Goal: Task Accomplishment & Management: Use online tool/utility

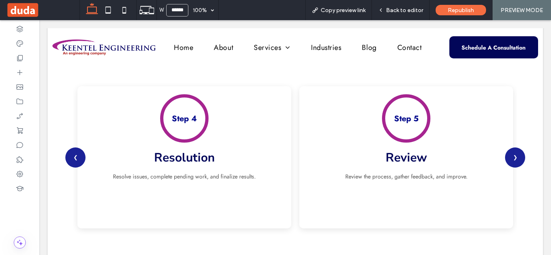
scroll to position [614, 0]
click at [407, 8] on span "Back to editor" at bounding box center [404, 10] width 37 height 7
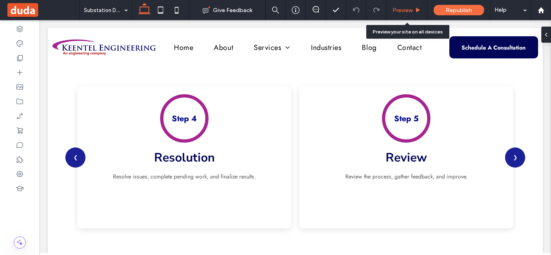
click at [410, 9] on span "Preview" at bounding box center [402, 10] width 20 height 7
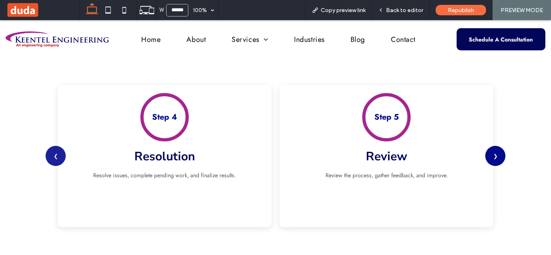
click at [493, 157] on button "❯" at bounding box center [495, 156] width 20 height 20
click at [53, 158] on button "❮" at bounding box center [56, 156] width 20 height 20
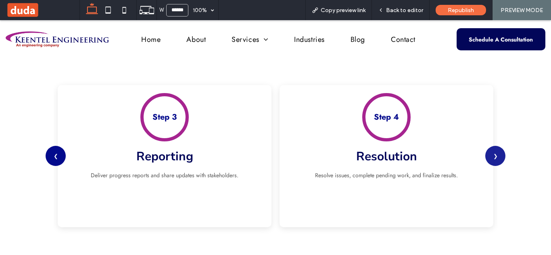
click at [53, 158] on button "❮" at bounding box center [56, 156] width 20 height 20
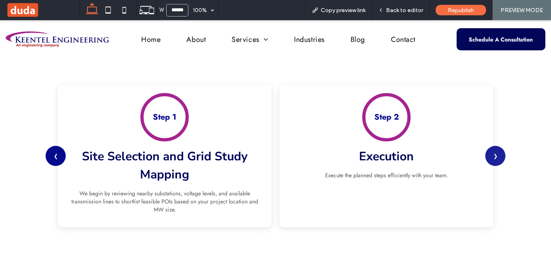
click at [53, 158] on button "❮" at bounding box center [56, 156] width 20 height 20
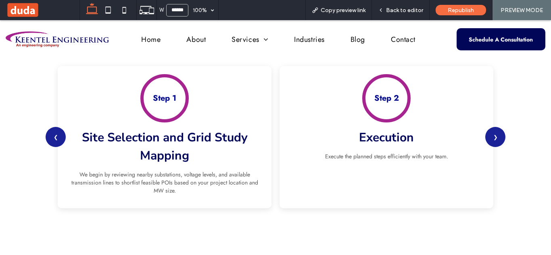
scroll to position [582, 0]
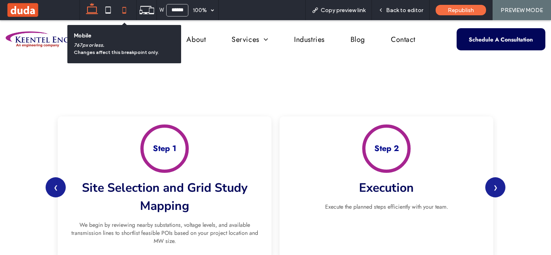
click at [123, 11] on icon at bounding box center [124, 10] width 16 height 16
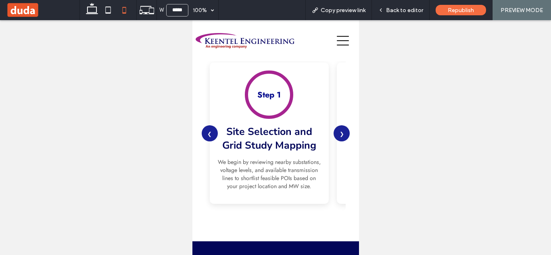
scroll to position [986, 0]
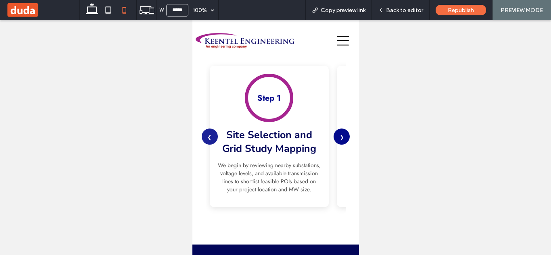
click at [337, 141] on button "❯" at bounding box center [341, 137] width 16 height 16
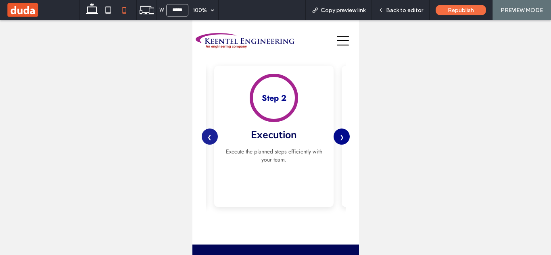
click at [337, 141] on button "❯" at bounding box center [341, 137] width 16 height 16
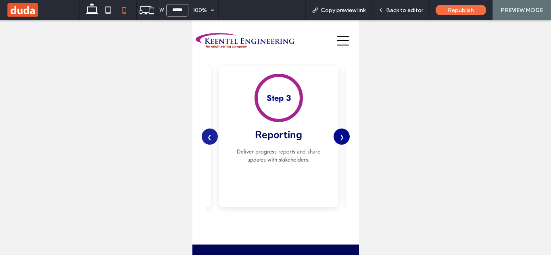
click at [337, 141] on button "❯" at bounding box center [341, 137] width 16 height 16
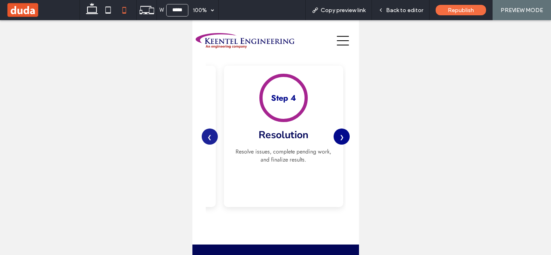
click at [337, 141] on button "❯" at bounding box center [341, 137] width 16 height 16
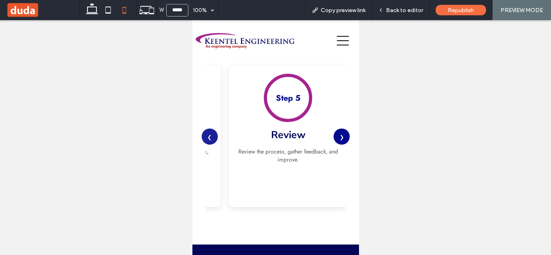
click at [337, 141] on button "❯" at bounding box center [341, 137] width 16 height 16
click at [215, 140] on button "❮" at bounding box center [209, 137] width 16 height 16
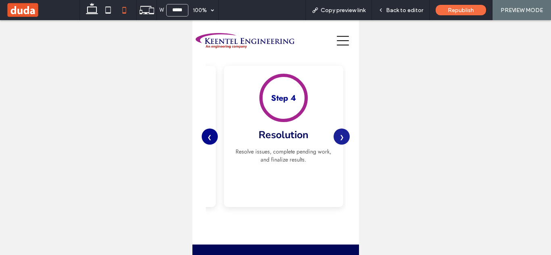
click at [215, 140] on button "❮" at bounding box center [209, 137] width 16 height 16
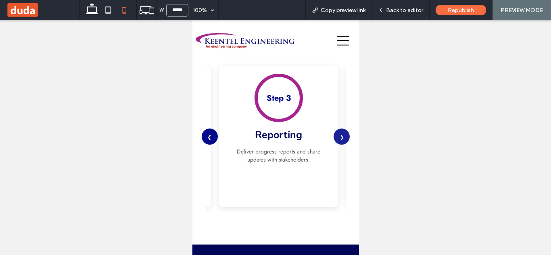
click at [215, 140] on button "❮" at bounding box center [209, 137] width 16 height 16
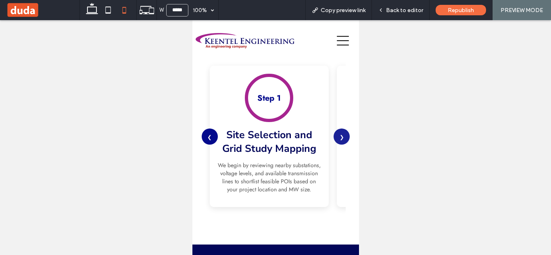
click at [215, 140] on button "❮" at bounding box center [209, 137] width 16 height 16
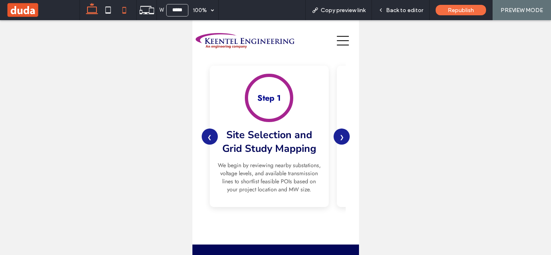
click at [94, 9] on icon at bounding box center [92, 10] width 16 height 16
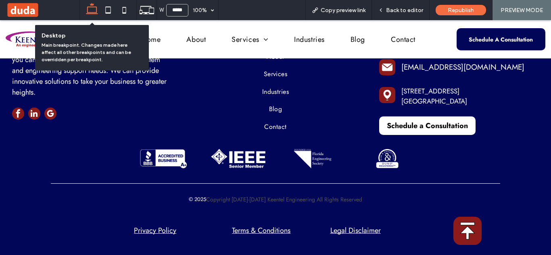
type input "******"
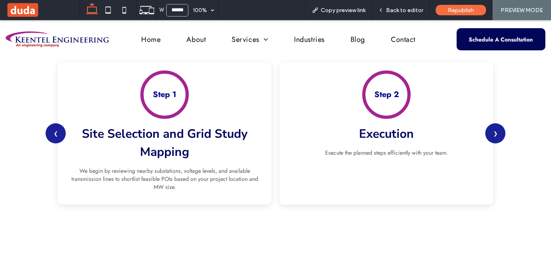
scroll to position [634, 0]
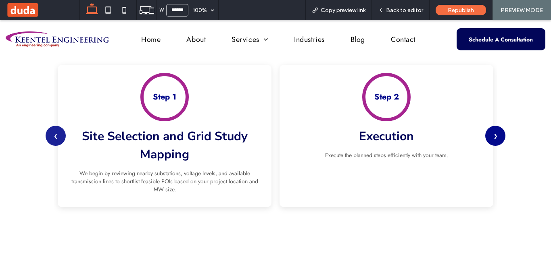
click at [496, 133] on button "❯" at bounding box center [495, 136] width 20 height 20
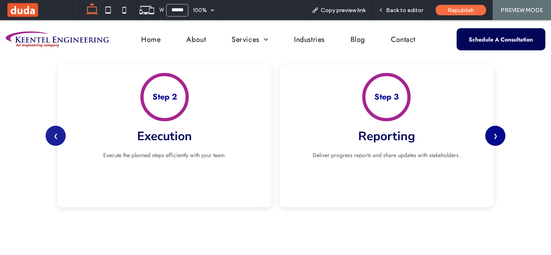
click at [496, 133] on button "❯" at bounding box center [495, 136] width 20 height 20
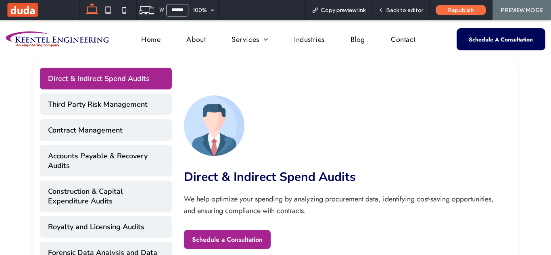
scroll to position [344, 0]
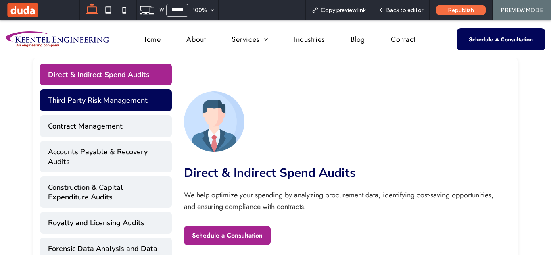
click at [141, 103] on button "Third Party Risk Management" at bounding box center [106, 100] width 132 height 22
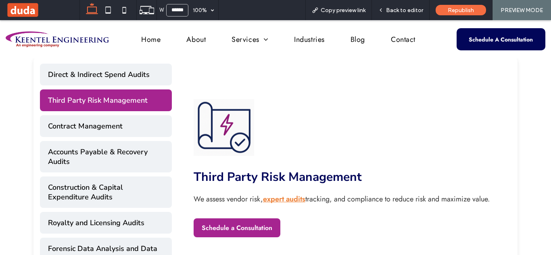
click at [142, 114] on div "Direct & Indirect Spend Audits Third Party Risk Management Contract Management …" at bounding box center [106, 169] width 132 height 210
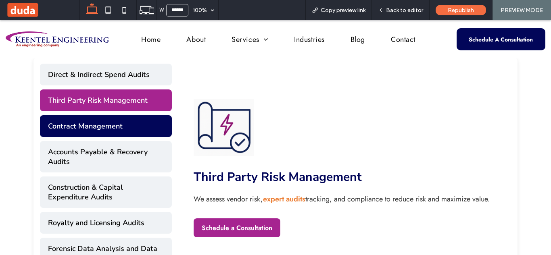
click at [144, 122] on button "Contract Management" at bounding box center [106, 126] width 132 height 22
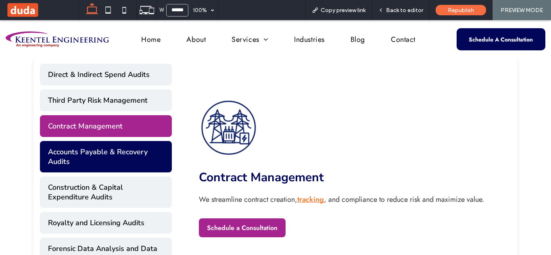
click at [144, 152] on button "Accounts Payable & Recovery Audits" at bounding box center [106, 156] width 132 height 31
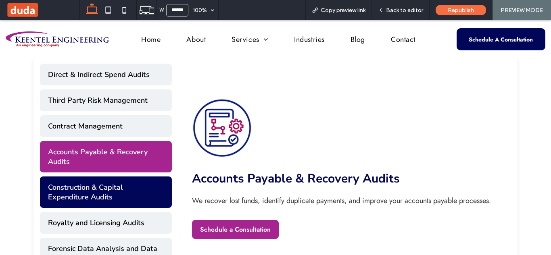
click at [144, 187] on button "Construction & Capital Expenditure Audits" at bounding box center [106, 192] width 132 height 31
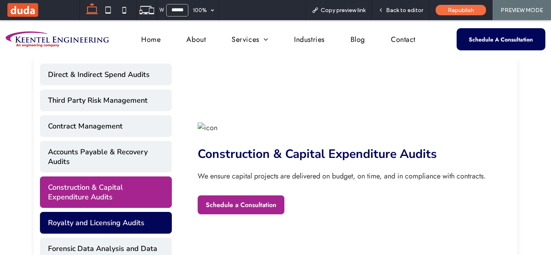
click at [147, 212] on button "Royalty and Licensing Audits" at bounding box center [106, 223] width 132 height 22
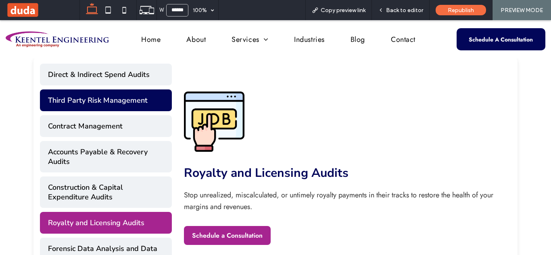
click at [127, 105] on button "Third Party Risk Management" at bounding box center [106, 100] width 132 height 22
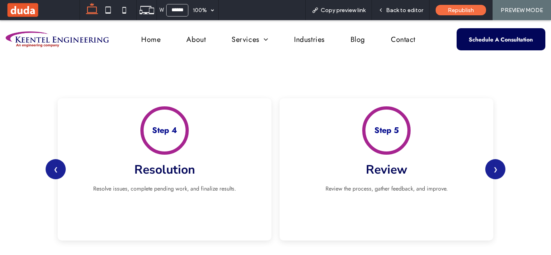
scroll to position [623, 0]
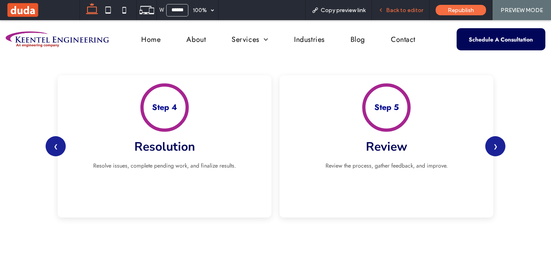
click at [407, 13] on span "Back to editor" at bounding box center [404, 10] width 37 height 7
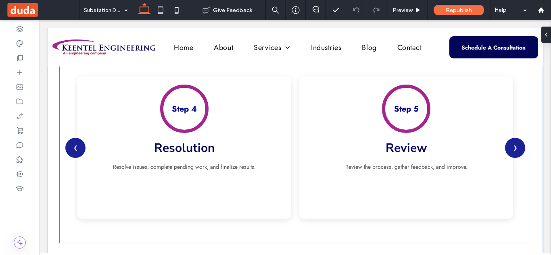
click at [299, 126] on div "Step 5 Review Review the process, gather feedback, and improve." at bounding box center [406, 148] width 214 height 142
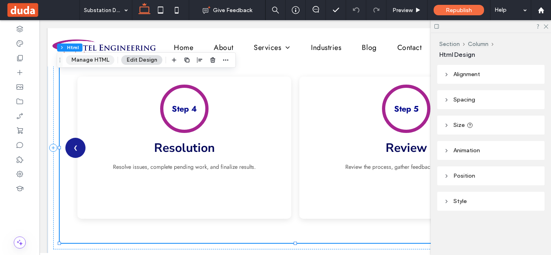
click at [105, 57] on button "Manage HTML" at bounding box center [90, 60] width 48 height 10
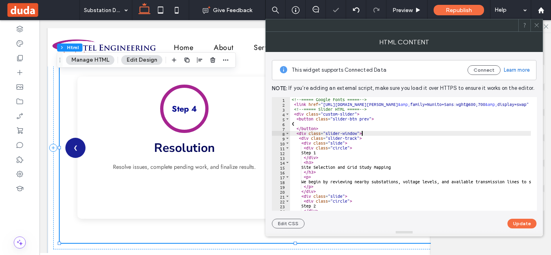
click at [418, 132] on div "<!-- ===== Google Fonts ===== --> < link href = "https://fonts.googleapis.com/c…" at bounding box center [493, 155] width 407 height 117
type textarea "**********"
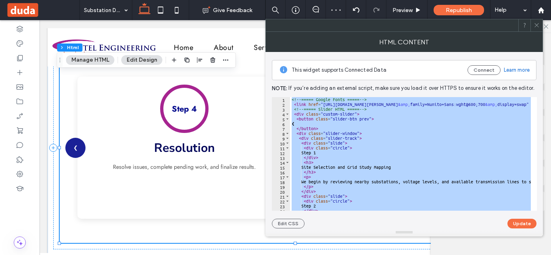
click at [535, 23] on icon at bounding box center [536, 25] width 6 height 6
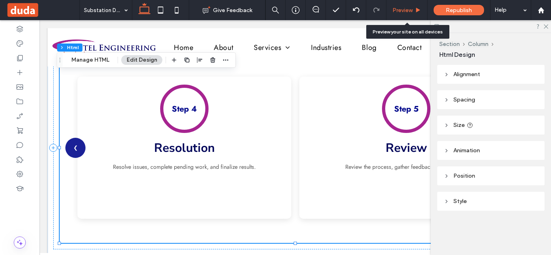
click at [407, 10] on span "Preview" at bounding box center [402, 10] width 20 height 7
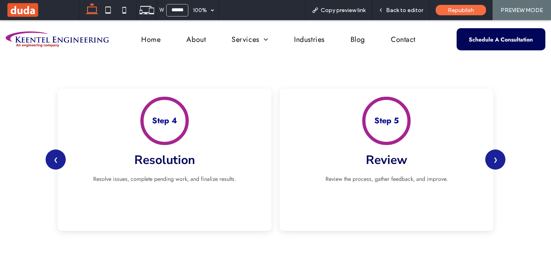
scroll to position [605, 0]
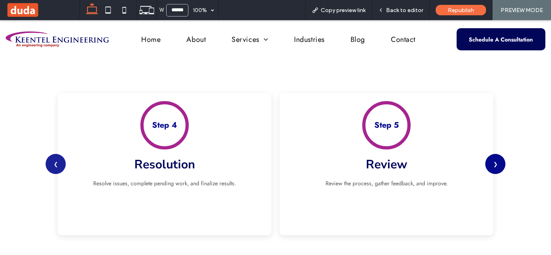
click at [496, 163] on button "❯" at bounding box center [495, 164] width 20 height 20
click at [398, 10] on span "Back to editor" at bounding box center [404, 10] width 37 height 7
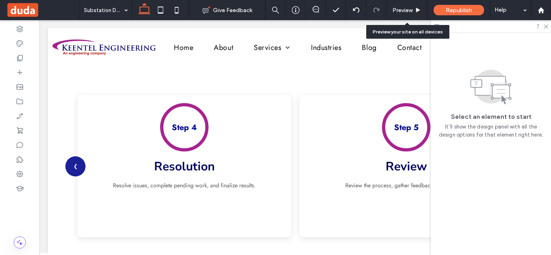
scroll to position [604, 0]
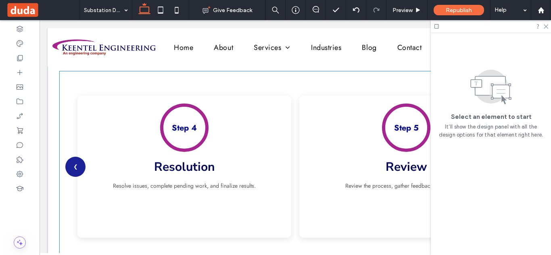
click at [294, 134] on div "Step 1 Site Selection and Grid Study Mapping We begin by reviewing nearby subst…" at bounding box center [294, 166] width 443 height 158
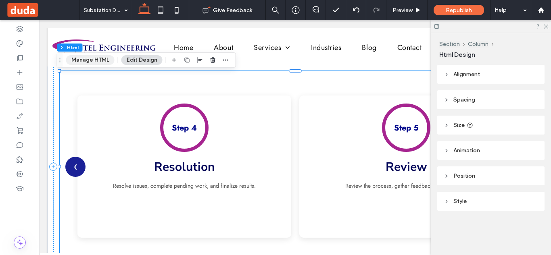
click at [105, 57] on button "Manage HTML" at bounding box center [90, 60] width 48 height 10
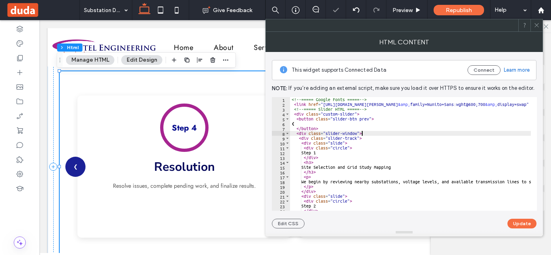
click at [368, 133] on div "<!-- ===== Google Fonts ===== --> < link href = "https://fonts.googleapis.com/c…" at bounding box center [493, 155] width 407 height 117
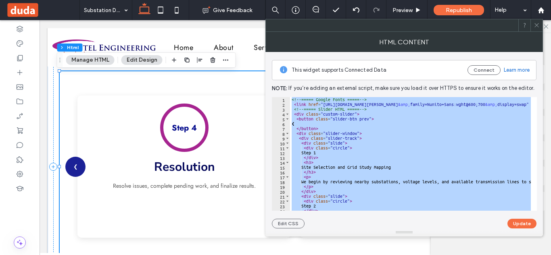
paste textarea "Cursor at row 203"
type textarea "*********"
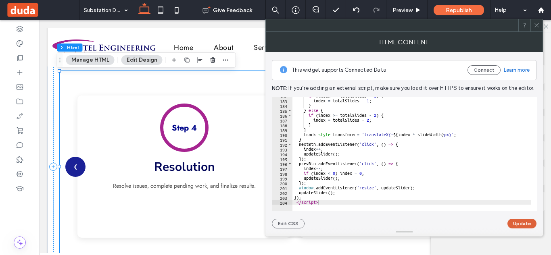
click at [524, 223] on button "Update" at bounding box center [521, 224] width 29 height 10
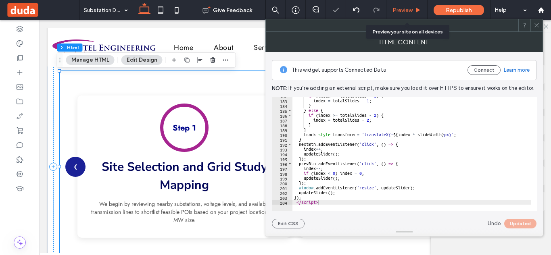
click at [409, 8] on span "Preview" at bounding box center [402, 10] width 20 height 7
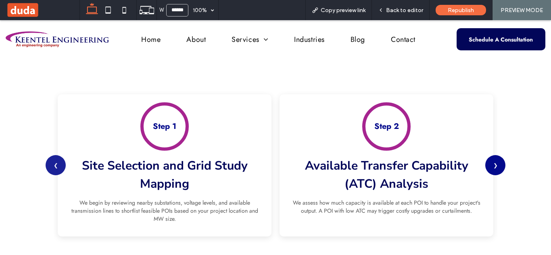
click at [493, 164] on button "❯" at bounding box center [495, 165] width 20 height 20
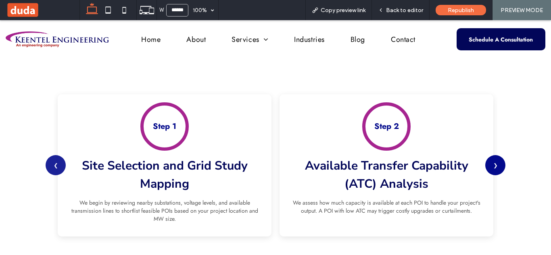
click at [493, 164] on button "❯" at bounding box center [495, 165] width 20 height 20
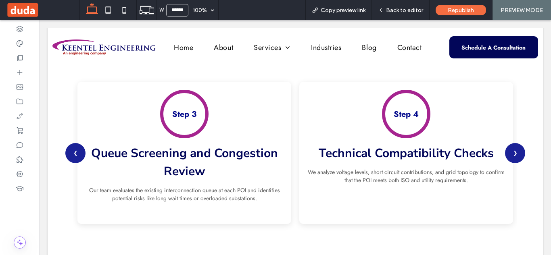
click at [512, 150] on button "❯" at bounding box center [515, 153] width 20 height 20
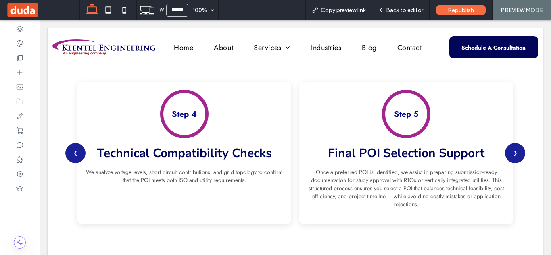
click at [512, 150] on button "❯" at bounding box center [515, 153] width 20 height 20
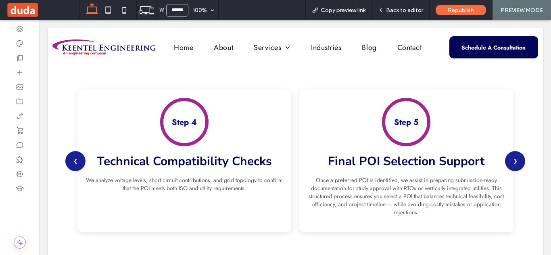
scroll to position [612, 0]
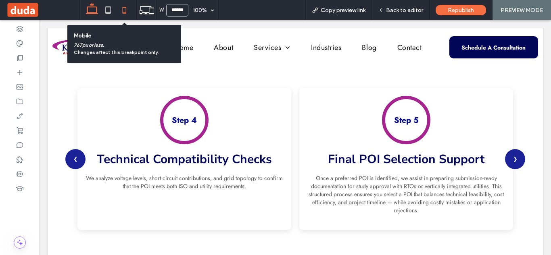
click at [123, 12] on icon at bounding box center [124, 10] width 16 height 16
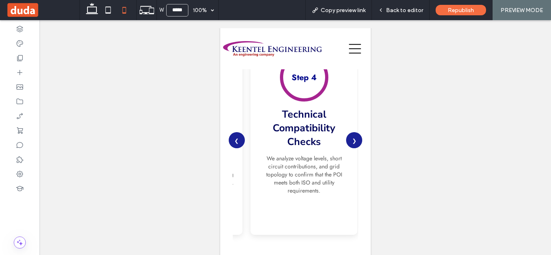
scroll to position [1048, 0]
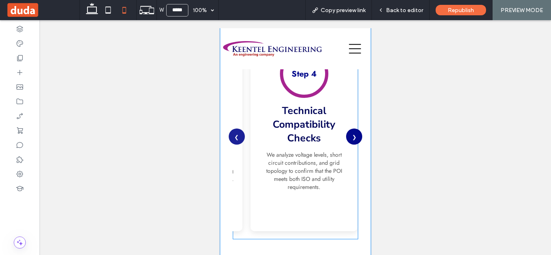
click at [348, 134] on button "❯" at bounding box center [353, 137] width 16 height 16
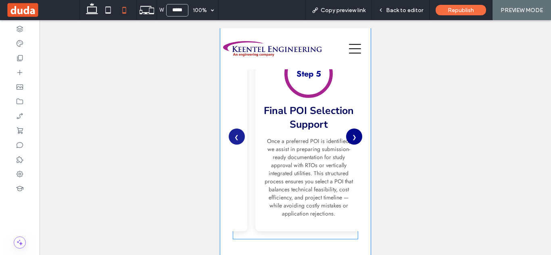
click at [348, 134] on button "❯" at bounding box center [353, 137] width 16 height 16
click at [237, 139] on button "❮" at bounding box center [236, 137] width 16 height 16
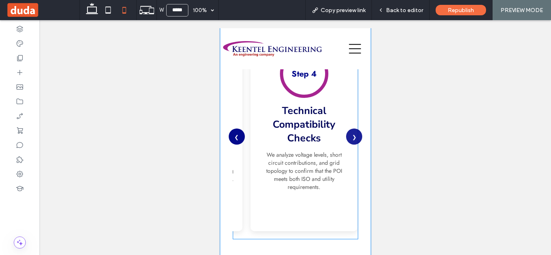
click at [237, 139] on button "❮" at bounding box center [236, 137] width 16 height 16
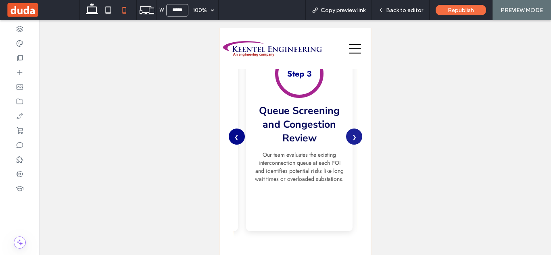
click at [237, 139] on button "❮" at bounding box center [236, 137] width 16 height 16
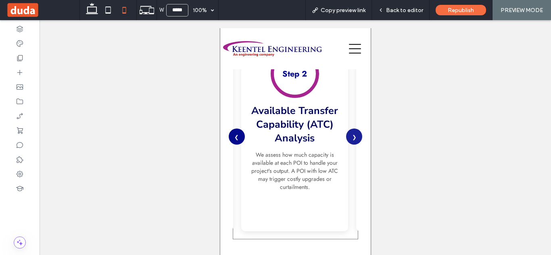
click at [237, 139] on button "❮" at bounding box center [236, 137] width 16 height 16
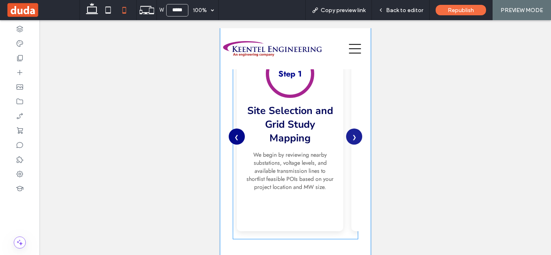
click at [237, 139] on button "❮" at bounding box center [236, 137] width 16 height 16
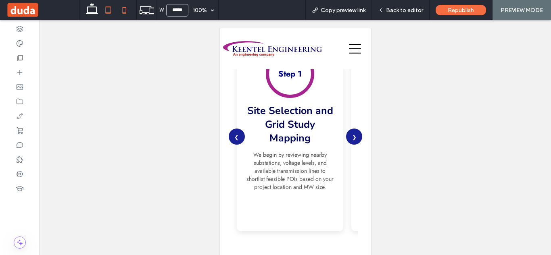
click at [106, 9] on icon at bounding box center [108, 10] width 16 height 16
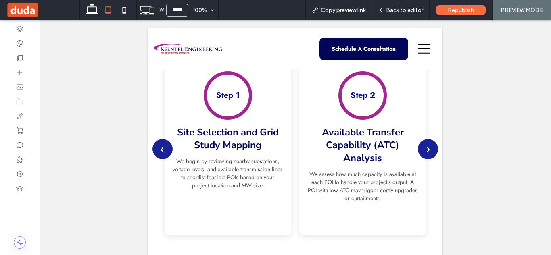
scroll to position [750, 0]
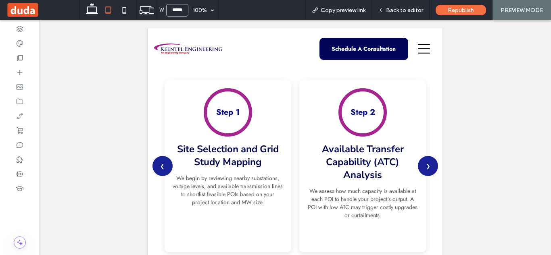
drag, startPoint x: 447, startPoint y: 223, endPoint x: 595, endPoint y: 193, distance: 150.9
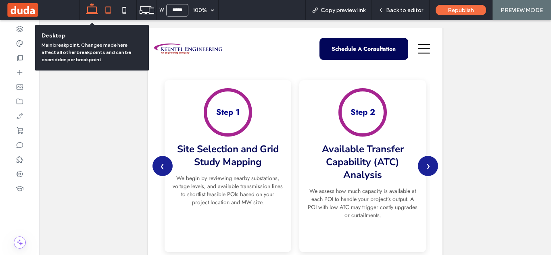
click at [92, 13] on icon at bounding box center [92, 10] width 16 height 16
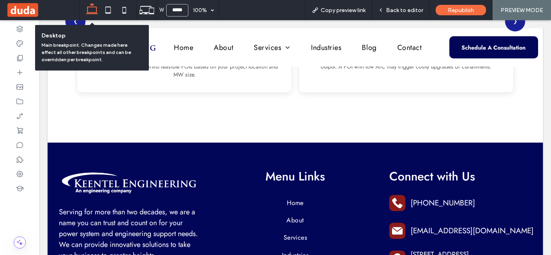
type input "******"
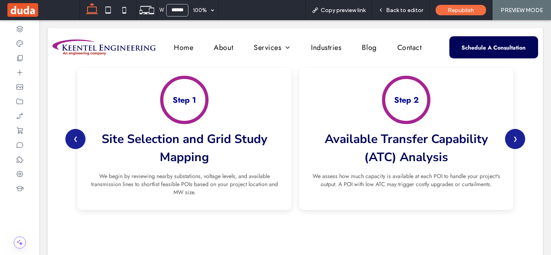
scroll to position [630, 0]
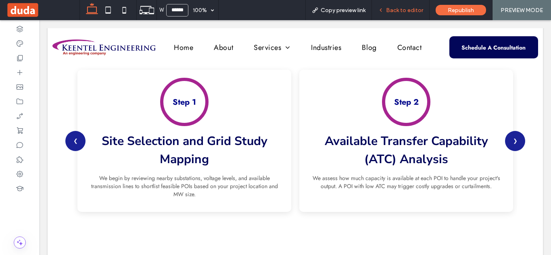
click at [411, 8] on span "Back to editor" at bounding box center [404, 10] width 37 height 7
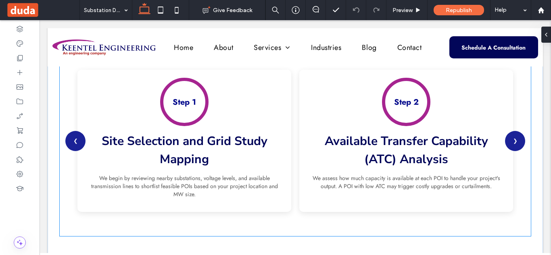
click at [293, 142] on div "Step 1 Site Selection and Grid Study Mapping We begin by reviewing nearby subst…" at bounding box center [294, 141] width 443 height 158
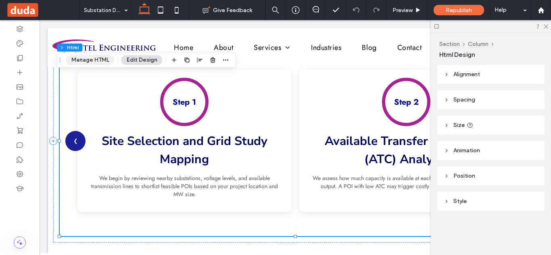
click at [101, 62] on button "Manage HTML" at bounding box center [90, 60] width 48 height 10
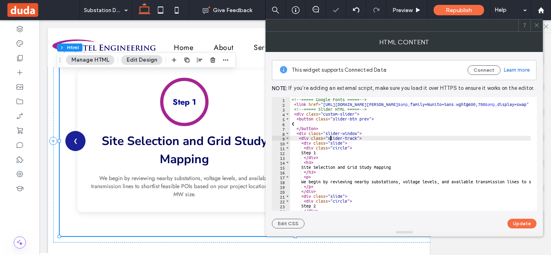
click at [331, 140] on div "<!-- ===== Google Fonts ===== --> < link href = "https://fonts.googleapis.com/c…" at bounding box center [520, 155] width 460 height 117
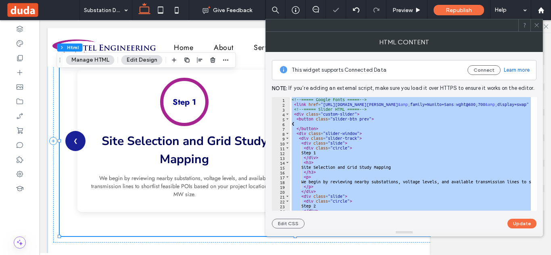
paste textarea "Cursor at row 204"
type textarea "*********"
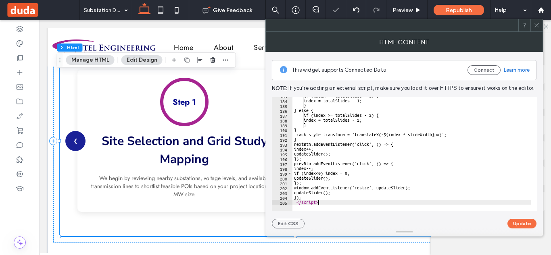
scroll to position [884, 0]
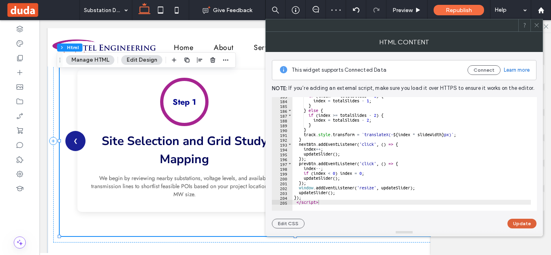
click at [526, 223] on button "Update" at bounding box center [521, 224] width 29 height 10
click at [408, 11] on span "Preview" at bounding box center [402, 10] width 20 height 7
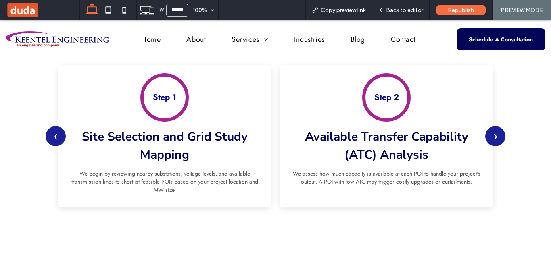
scroll to position [635, 0]
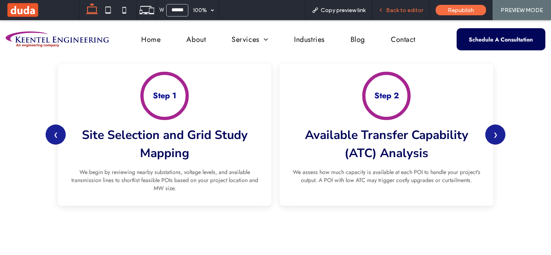
click at [407, 13] on span "Back to editor" at bounding box center [404, 10] width 37 height 7
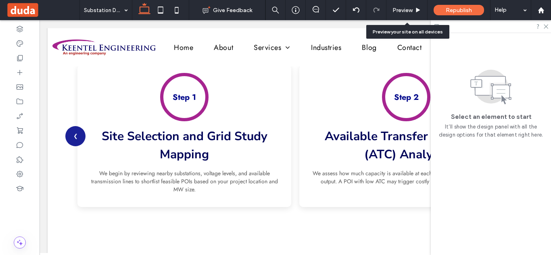
scroll to position [632, 0]
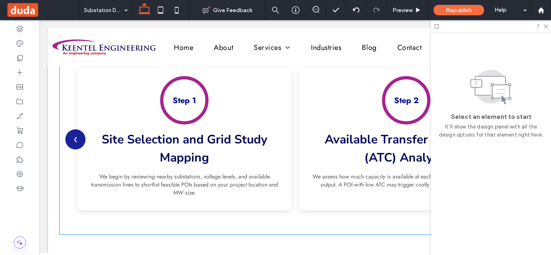
click at [300, 112] on div "Step 2 Available Transfer Capability (ATC) Analysis We assess how much capacity…" at bounding box center [406, 139] width 214 height 142
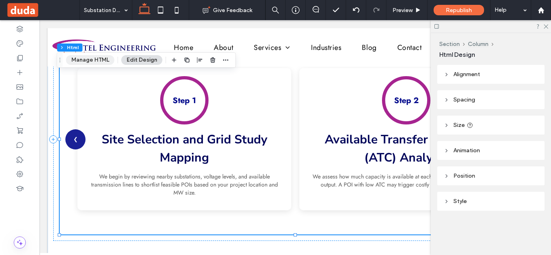
click at [103, 60] on button "Manage HTML" at bounding box center [90, 60] width 48 height 10
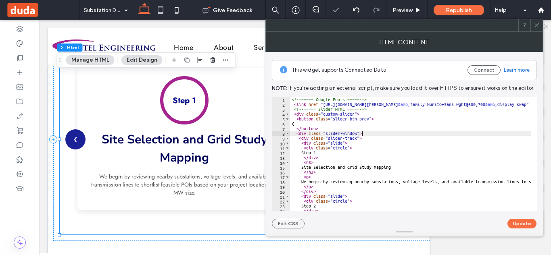
click at [371, 132] on div "<!-- ===== Google Fonts ===== --> < link href = "https://fonts.googleapis.com/c…" at bounding box center [520, 155] width 460 height 117
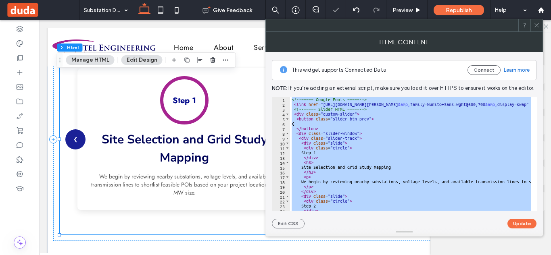
paste textarea "Cursor at row 205"
type textarea "*********"
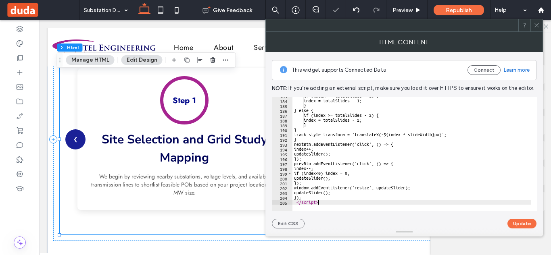
scroll to position [884, 0]
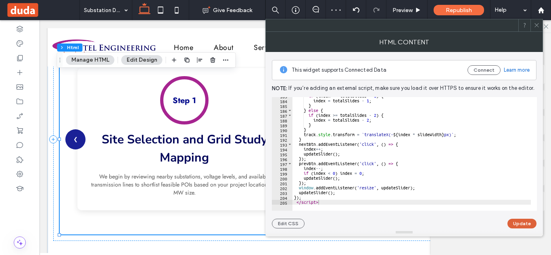
click at [526, 225] on button "Update" at bounding box center [521, 224] width 29 height 10
click at [536, 23] on icon at bounding box center [536, 25] width 6 height 6
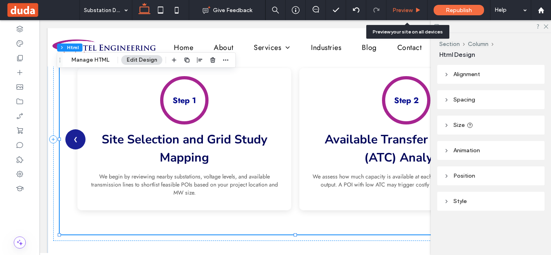
click at [401, 12] on span "Preview" at bounding box center [402, 10] width 20 height 7
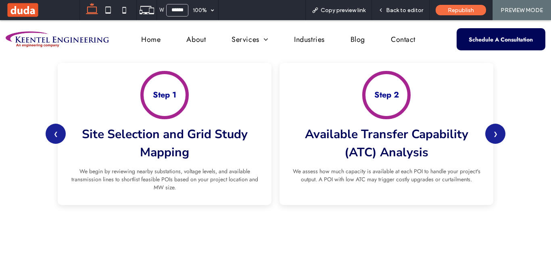
scroll to position [637, 0]
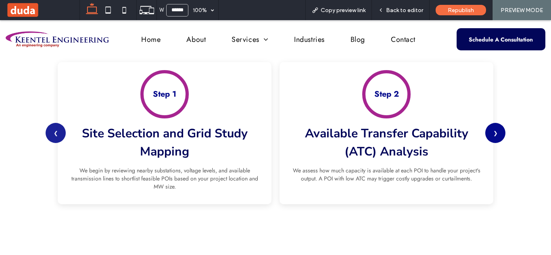
click at [497, 131] on button "❯" at bounding box center [495, 133] width 20 height 20
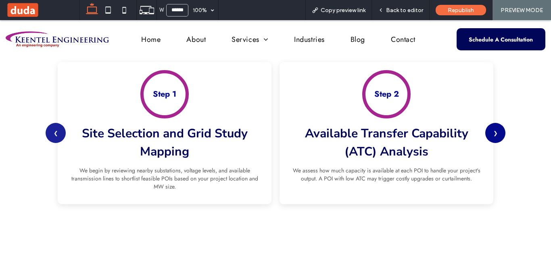
click at [497, 131] on button "❯" at bounding box center [495, 133] width 20 height 20
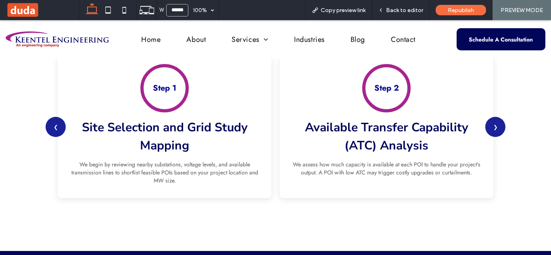
scroll to position [639, 0]
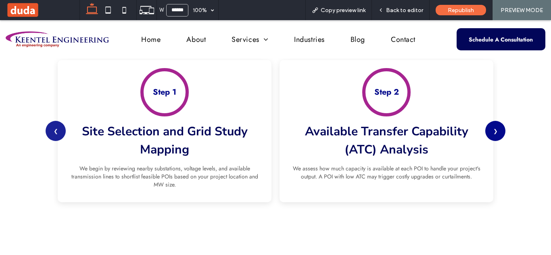
click at [493, 126] on button "❯" at bounding box center [495, 131] width 20 height 20
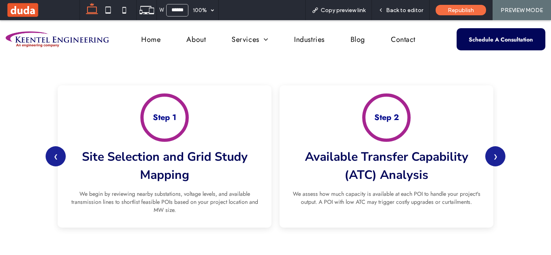
scroll to position [616, 0]
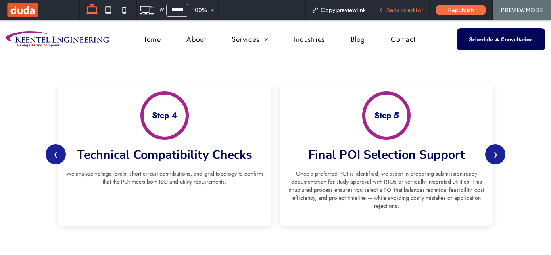
click at [400, 10] on span "Back to editor" at bounding box center [404, 10] width 37 height 7
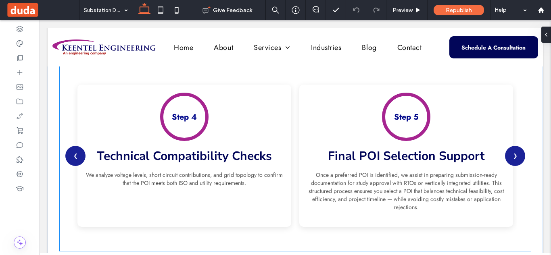
click at [299, 139] on div "Step 5 Final POI Selection Support Once a preferred POI is identified, we assis…" at bounding box center [406, 156] width 214 height 142
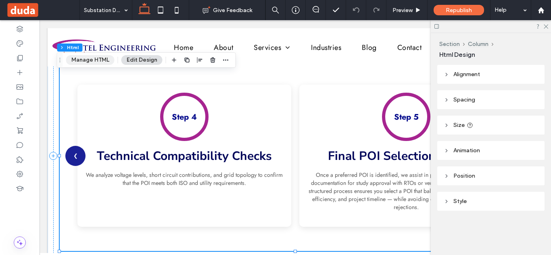
click at [98, 63] on button "Manage HTML" at bounding box center [90, 60] width 48 height 10
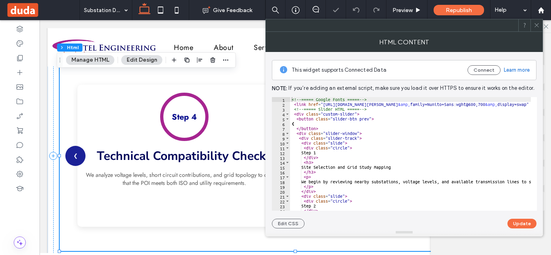
click at [340, 151] on div "<!-- ===== Google Fonts ===== --> < link href = "[URL][DOMAIN_NAME][PERSON_NAME…" at bounding box center [520, 158] width 460 height 123
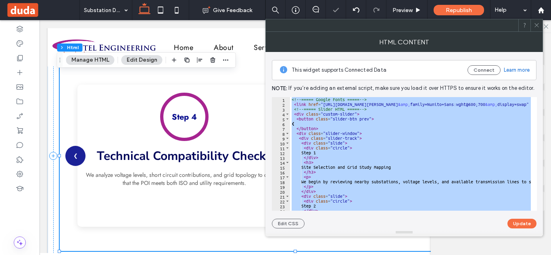
paste textarea "Cursor at row 205"
type textarea "*********"
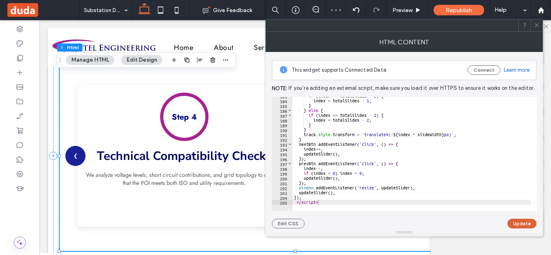
click at [526, 224] on button "Update" at bounding box center [521, 224] width 29 height 10
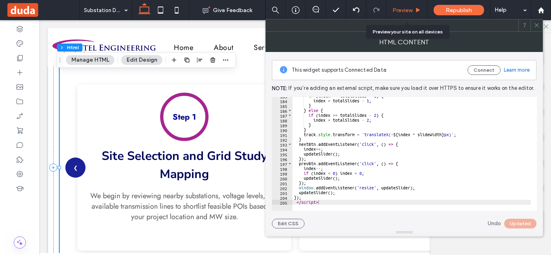
click at [406, 7] on span "Preview" at bounding box center [402, 10] width 20 height 7
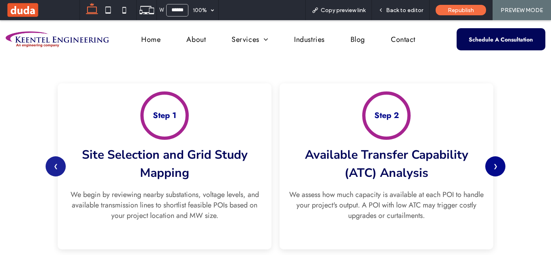
click at [497, 169] on button "❯" at bounding box center [495, 166] width 20 height 20
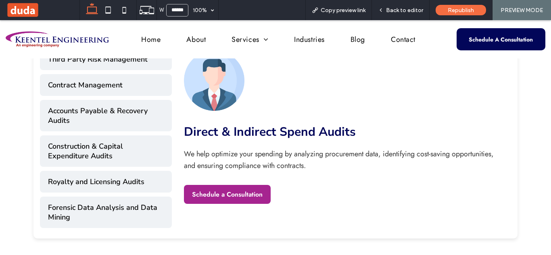
scroll to position [401, 0]
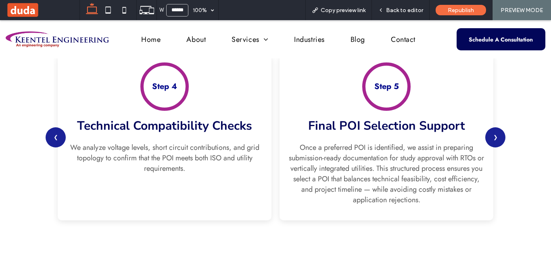
scroll to position [642, 0]
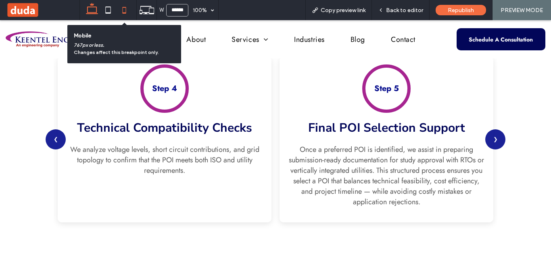
click at [129, 12] on icon at bounding box center [124, 10] width 16 height 16
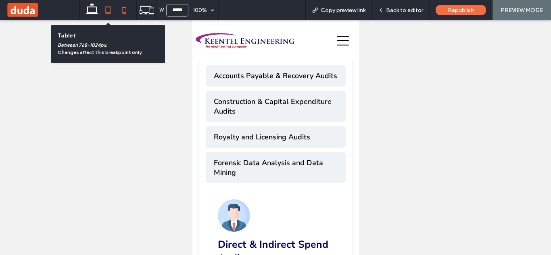
click at [109, 7] on use at bounding box center [108, 9] width 5 height 7
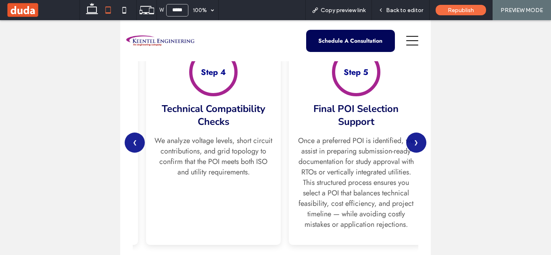
scroll to position [786, 0]
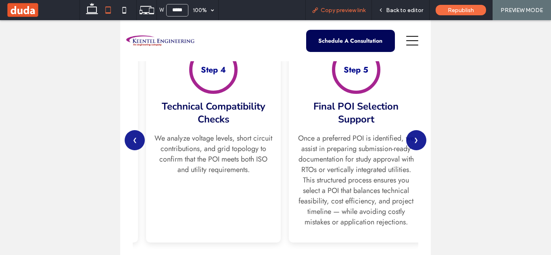
click at [348, 6] on div "Copy preview link" at bounding box center [338, 10] width 67 height 20
click at [356, 12] on span "Copy preview link" at bounding box center [342, 10] width 45 height 7
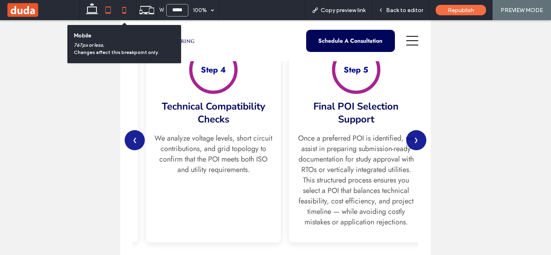
click at [124, 7] on icon at bounding box center [124, 10] width 16 height 16
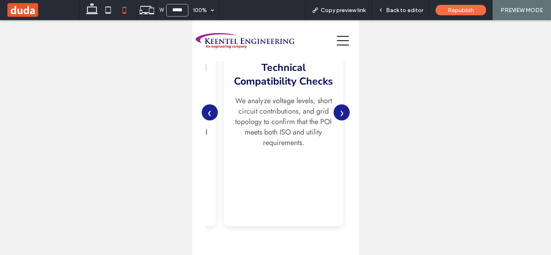
scroll to position [1065, 0]
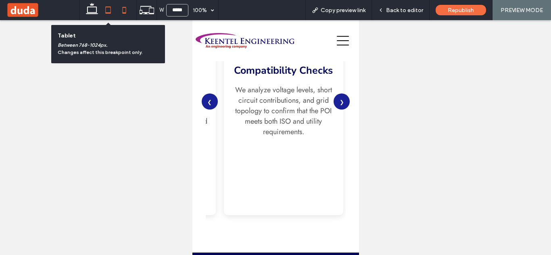
click at [109, 12] on icon at bounding box center [108, 10] width 16 height 16
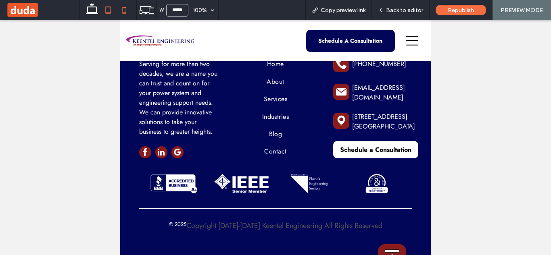
click at [128, 9] on icon at bounding box center [124, 10] width 16 height 16
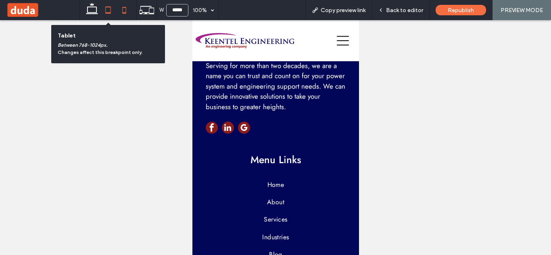
click at [108, 10] on icon at bounding box center [108, 10] width 16 height 16
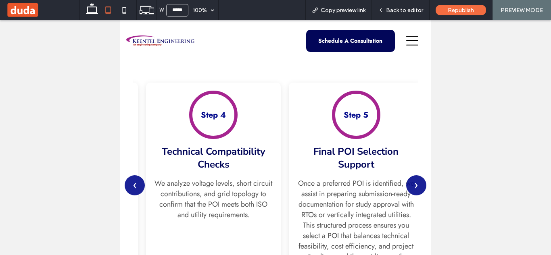
scroll to position [739, 0]
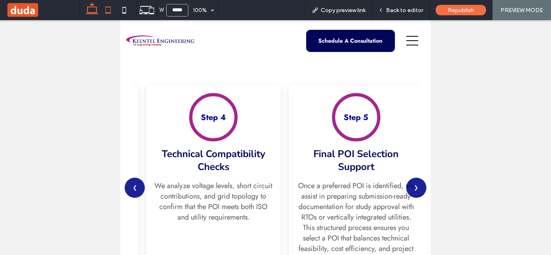
click at [94, 6] on icon at bounding box center [92, 10] width 16 height 16
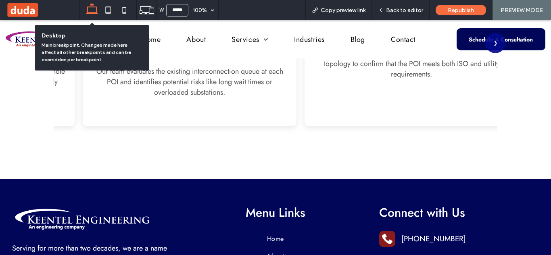
type input "******"
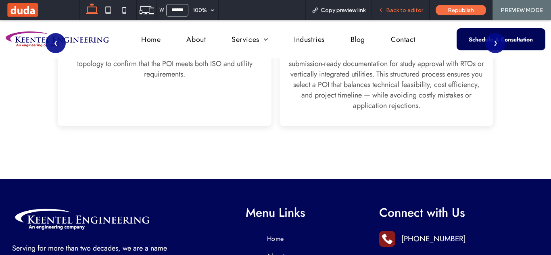
click at [403, 8] on span "Back to editor" at bounding box center [404, 10] width 37 height 7
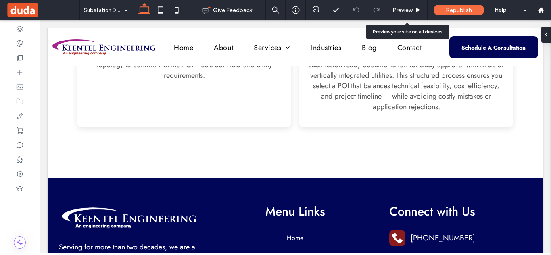
scroll to position [734, 0]
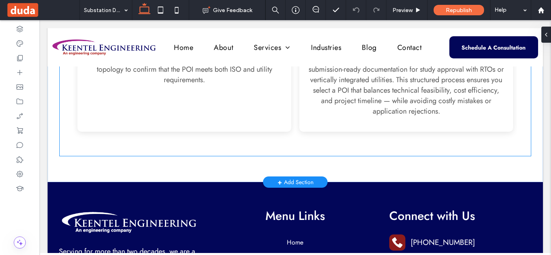
click at [254, 121] on div "Step 4 Technical Compatibility Checks We analyze voltage levels, short circuit …" at bounding box center [184, 49] width 214 height 166
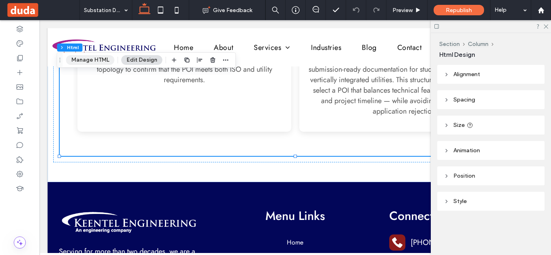
click at [96, 59] on button "Manage HTML" at bounding box center [90, 60] width 48 height 10
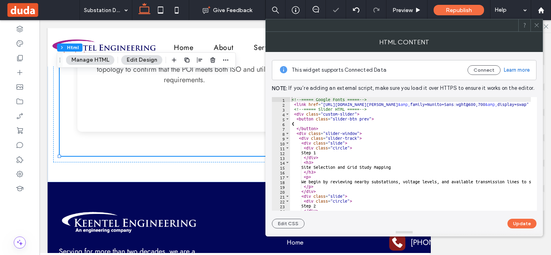
click at [393, 134] on div "<!-- ===== Google Fonts ===== --> < link href = "[URL][DOMAIN_NAME][PERSON_NAME…" at bounding box center [520, 158] width 460 height 123
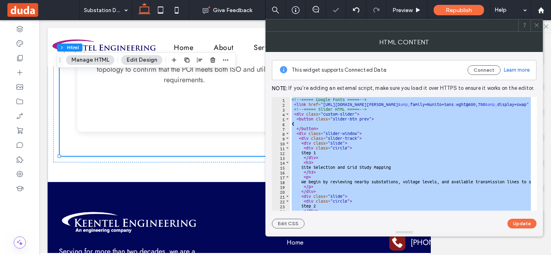
paste textarea "Cursor at row 205"
type textarea "*********"
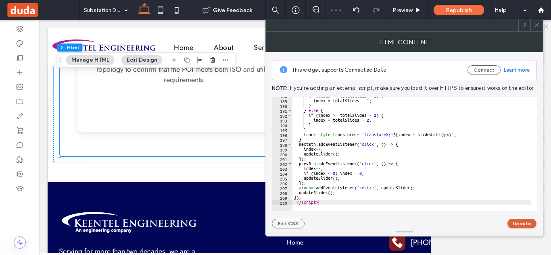
click at [530, 222] on button "Update" at bounding box center [521, 224] width 29 height 10
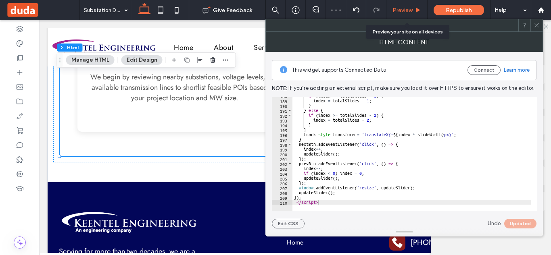
click at [403, 10] on span "Preview" at bounding box center [402, 10] width 20 height 7
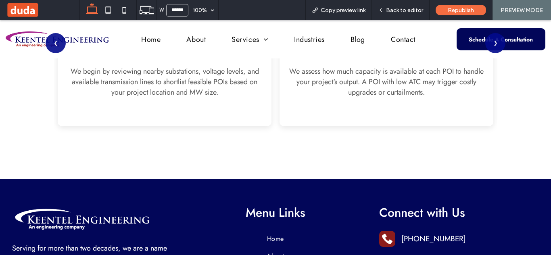
scroll to position [739, 0]
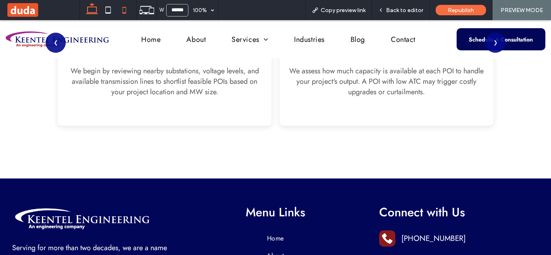
click at [126, 10] on icon at bounding box center [124, 10] width 16 height 16
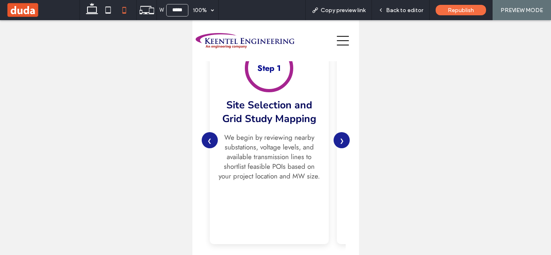
scroll to position [1020, 0]
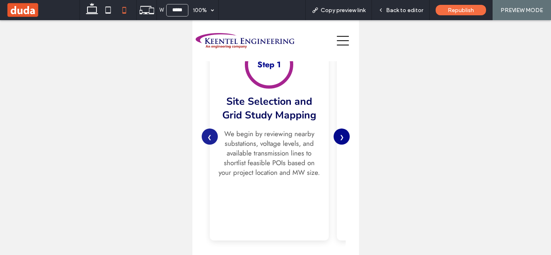
click at [333, 139] on button "❯" at bounding box center [341, 137] width 16 height 16
click at [337, 139] on button "❯" at bounding box center [341, 137] width 16 height 16
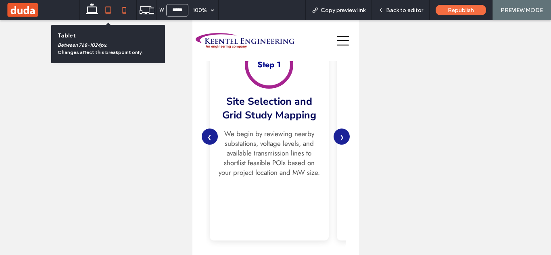
click at [109, 8] on icon at bounding box center [108, 10] width 16 height 16
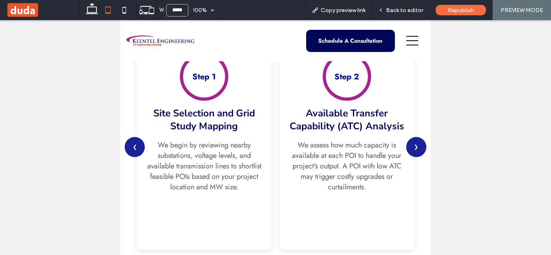
scroll to position [776, 0]
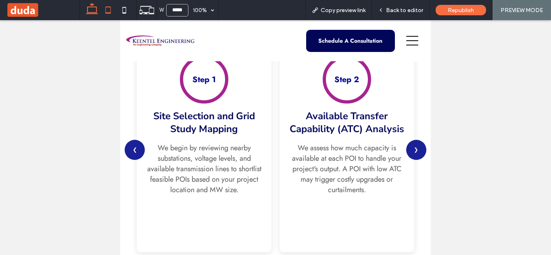
click at [95, 5] on icon at bounding box center [92, 10] width 16 height 16
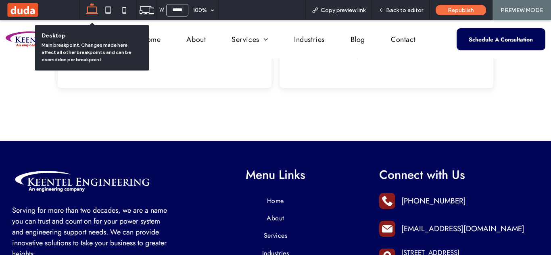
type input "******"
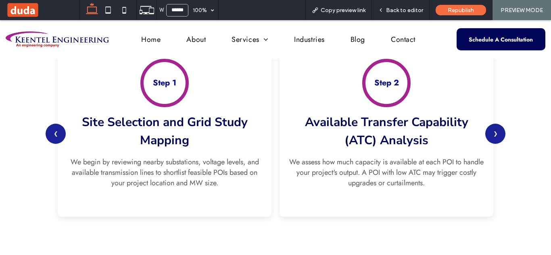
scroll to position [650, 0]
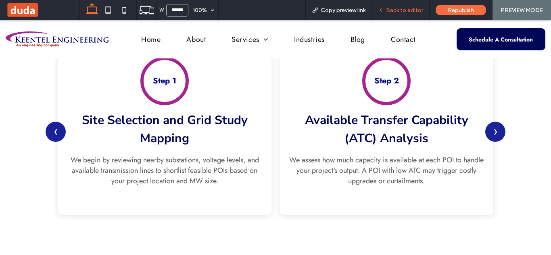
click at [411, 8] on span "Back to editor" at bounding box center [404, 10] width 37 height 7
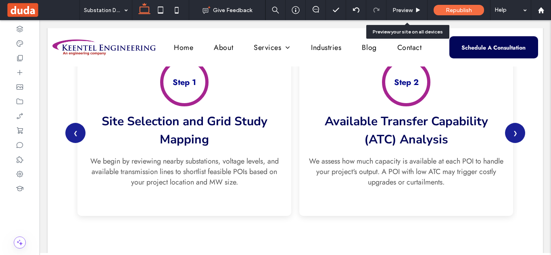
scroll to position [645, 0]
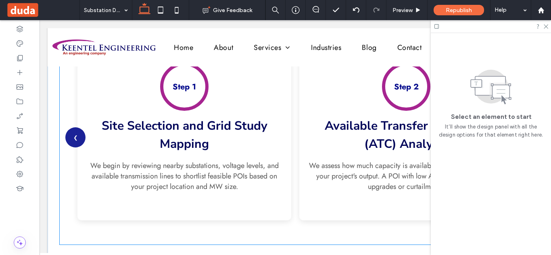
click at [299, 113] on div "Step 2 Available Transfer Capability (ATC) Analysis We assess how much capacity…" at bounding box center [406, 137] width 214 height 166
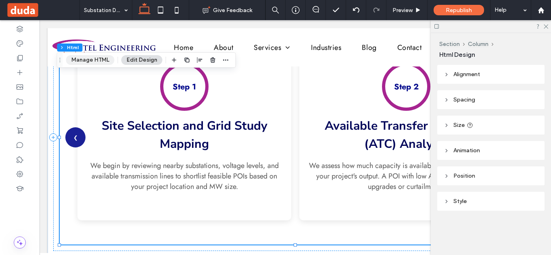
click at [103, 56] on button "Manage HTML" at bounding box center [90, 60] width 48 height 10
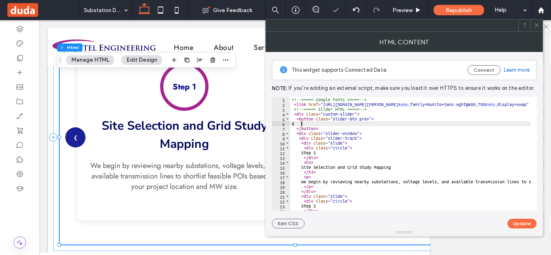
click at [406, 125] on div "<!-- ===== Google Fonts ===== --> < link href = "https://fonts.googleapis.com/c…" at bounding box center [520, 155] width 460 height 117
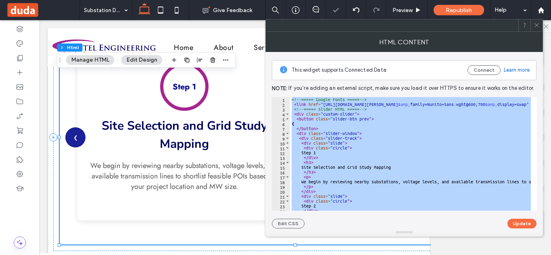
paste textarea "Cursor at row 210"
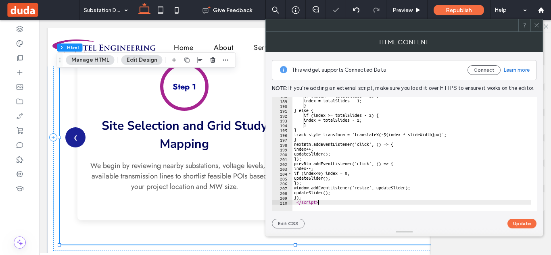
scroll to position [908, 0]
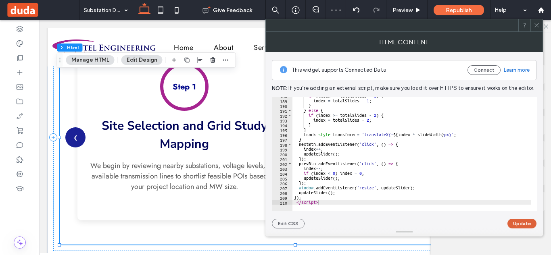
click at [525, 222] on button "Update" at bounding box center [521, 224] width 29 height 10
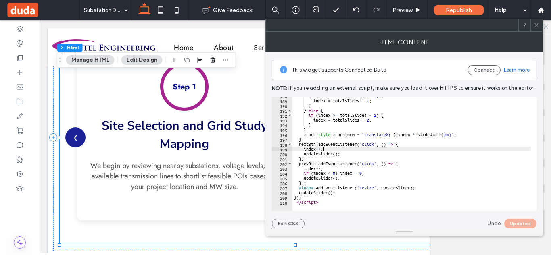
click at [347, 148] on div "if ( index >= totalSlides - 1 ) { index = totalSlides - 1 ; } } else { if ( ind…" at bounding box center [522, 152] width 460 height 117
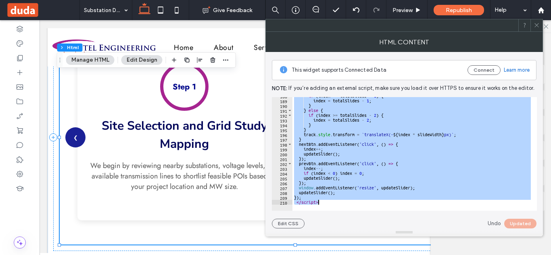
type textarea "**********"
paste textarea "Cursor at row 210"
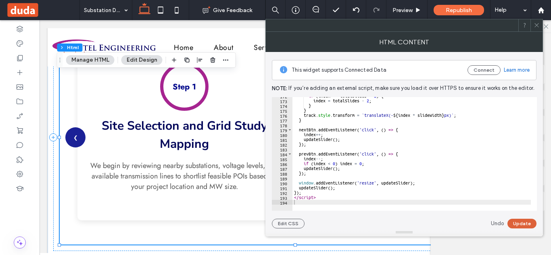
click at [517, 222] on button "Update" at bounding box center [521, 224] width 29 height 10
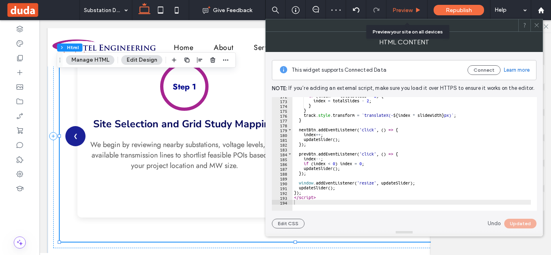
click at [407, 10] on span "Preview" at bounding box center [402, 10] width 20 height 7
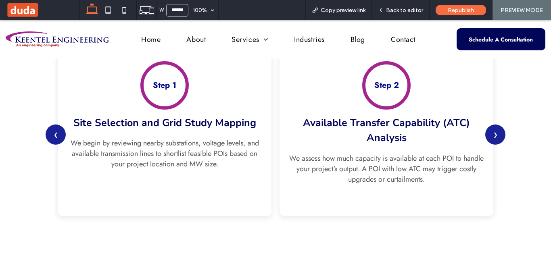
scroll to position [650, 0]
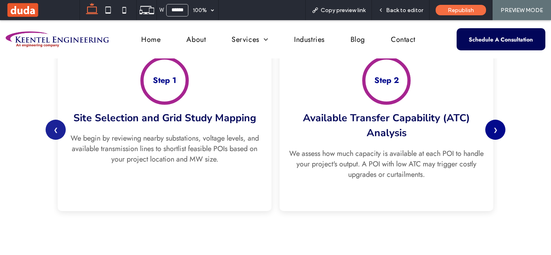
click at [489, 130] on button "❯" at bounding box center [495, 130] width 20 height 20
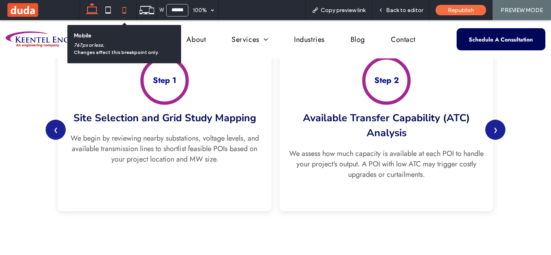
click at [126, 8] on use at bounding box center [125, 10] width 4 height 6
type input "*****"
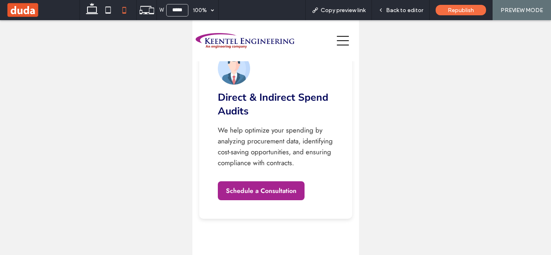
scroll to position [793, 0]
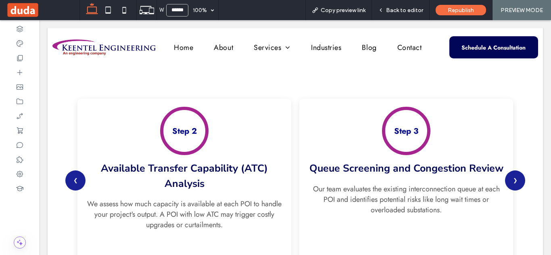
click at [509, 177] on button "❯" at bounding box center [515, 181] width 20 height 20
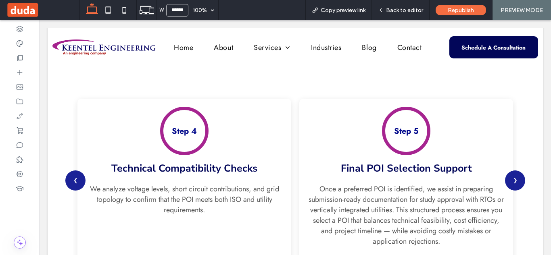
click at [509, 177] on button "❯" at bounding box center [515, 181] width 20 height 20
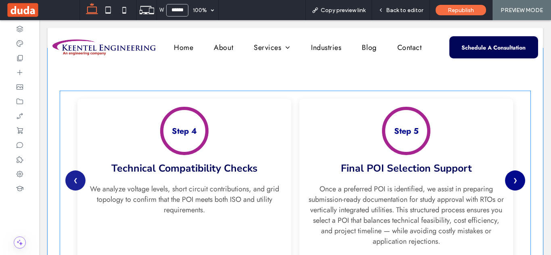
click at [514, 181] on button "❯" at bounding box center [515, 181] width 20 height 20
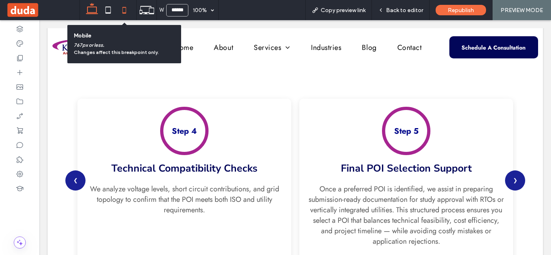
click at [124, 12] on icon at bounding box center [124, 10] width 16 height 16
type input "*****"
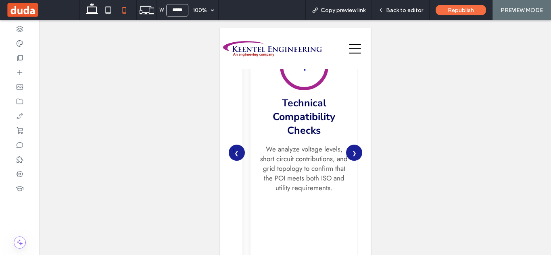
scroll to position [1059, 0]
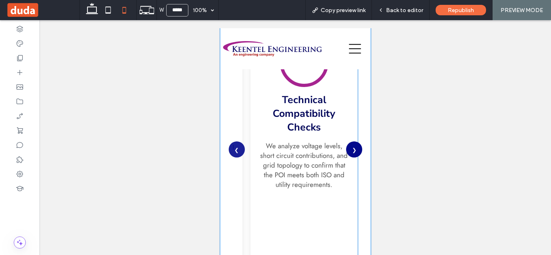
click at [348, 148] on button "❯" at bounding box center [353, 149] width 16 height 16
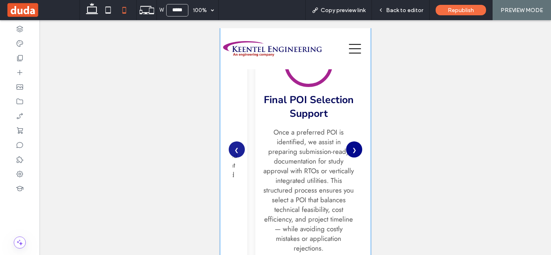
click at [348, 148] on button "❯" at bounding box center [353, 149] width 16 height 16
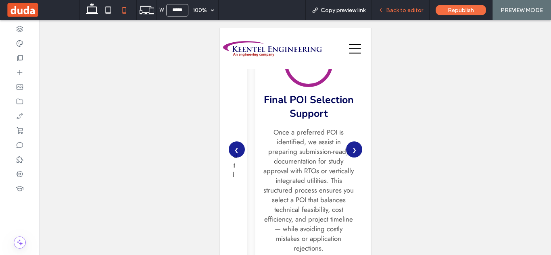
click at [413, 10] on span "Back to editor" at bounding box center [404, 10] width 37 height 7
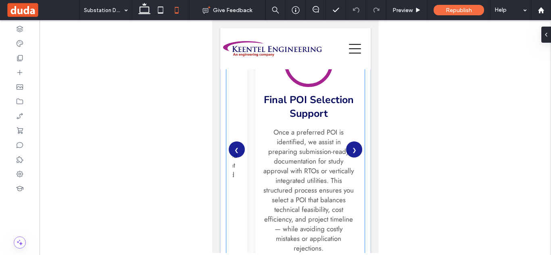
click at [358, 127] on div "❮ Step 1 Site Selection and Grid Study Mapping We begin by reviewing nearby sub…" at bounding box center [295, 149] width 138 height 299
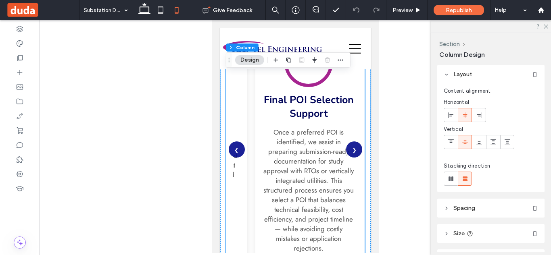
click at [355, 107] on div "❮ Step 1 Site Selection and Grid Study Mapping We begin by reviewing nearby sub…" at bounding box center [295, 149] width 138 height 299
click at [360, 108] on div "❮ Step 1 Site Selection and Grid Study Mapping We begin by reviewing nearby sub…" at bounding box center [295, 149] width 150 height 311
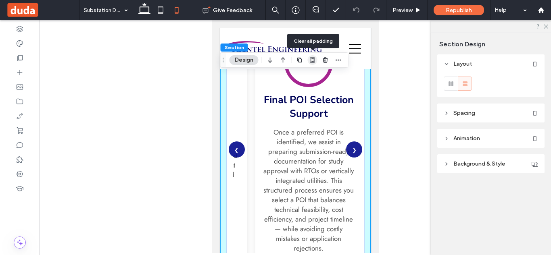
click at [314, 61] on use "button" at bounding box center [312, 60] width 5 height 5
type input "*"
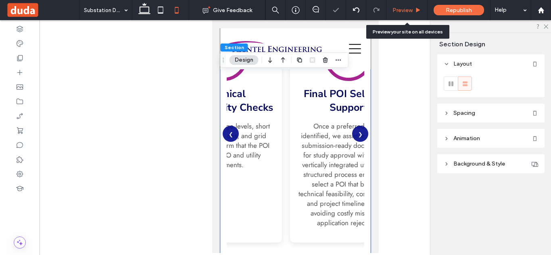
click at [409, 13] on span "Preview" at bounding box center [402, 10] width 20 height 7
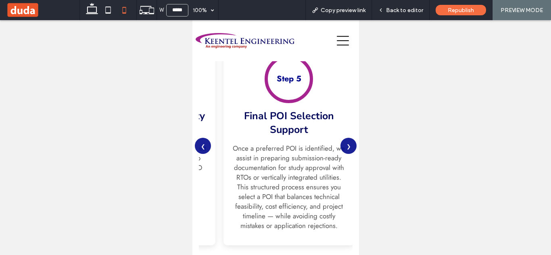
scroll to position [1003, 0]
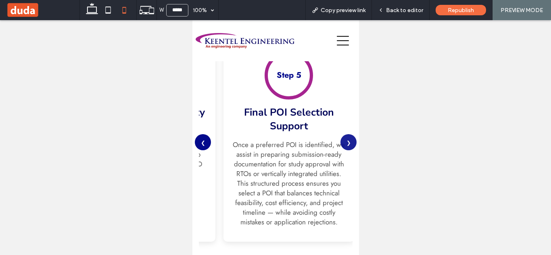
click at [203, 146] on button "❮" at bounding box center [202, 142] width 16 height 16
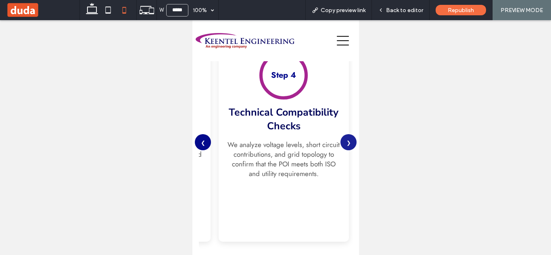
click at [203, 146] on button "❮" at bounding box center [202, 142] width 16 height 16
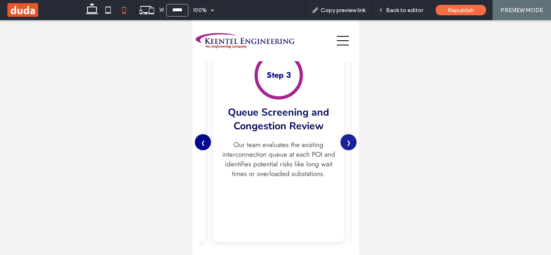
click at [203, 146] on button "❮" at bounding box center [202, 142] width 16 height 16
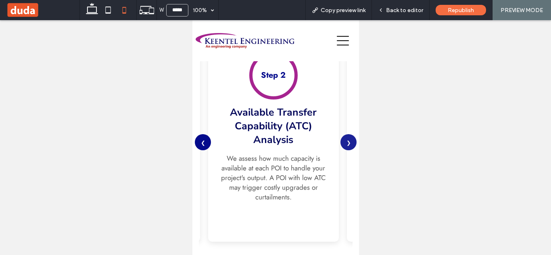
click at [203, 146] on button "❮" at bounding box center [202, 142] width 16 height 16
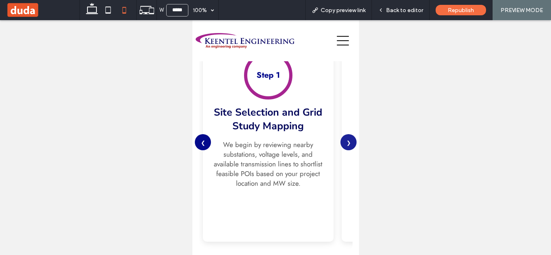
click at [203, 146] on button "❮" at bounding box center [202, 142] width 16 height 16
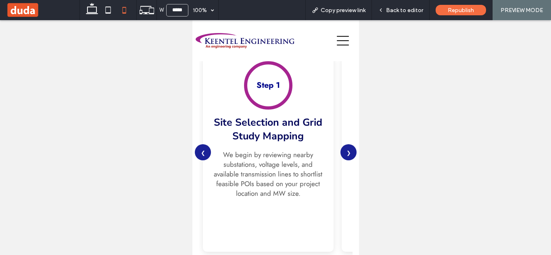
scroll to position [979, 0]
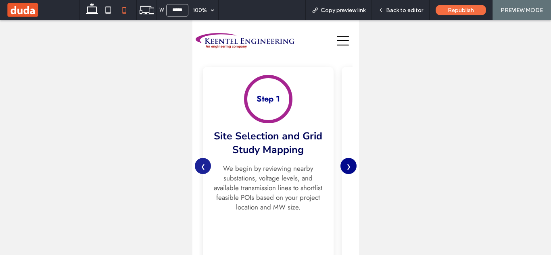
click at [344, 172] on button "❯" at bounding box center [348, 166] width 16 height 16
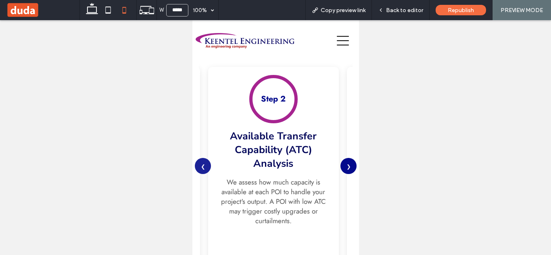
click at [340, 168] on button "❯" at bounding box center [348, 166] width 16 height 16
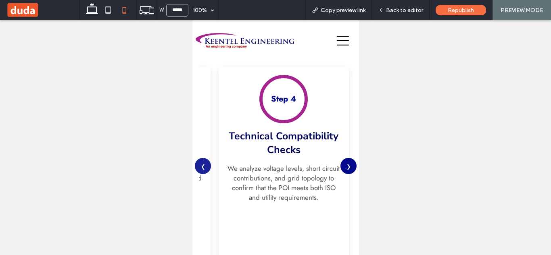
click at [340, 168] on button "❯" at bounding box center [348, 166] width 16 height 16
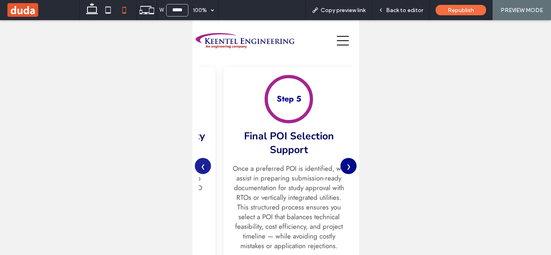
click at [340, 168] on button "❯" at bounding box center [348, 166] width 16 height 16
click at [404, 10] on span "Back to editor" at bounding box center [404, 10] width 37 height 7
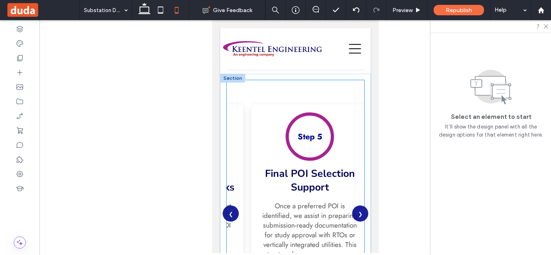
click at [295, 161] on div "Step 5 Final POI Selection Support Once a preferred POI is identified, we assis…" at bounding box center [309, 213] width 117 height 218
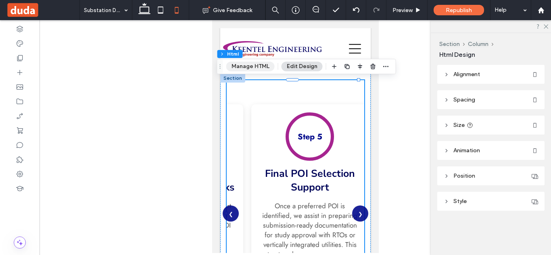
click at [256, 63] on button "Manage HTML" at bounding box center [250, 67] width 48 height 10
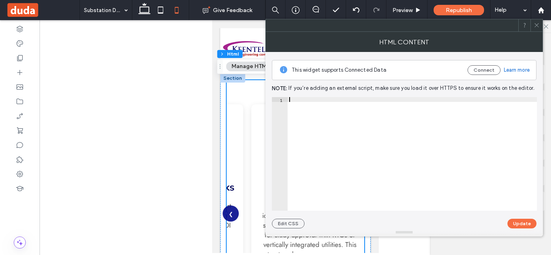
click at [408, 148] on div at bounding box center [411, 158] width 249 height 123
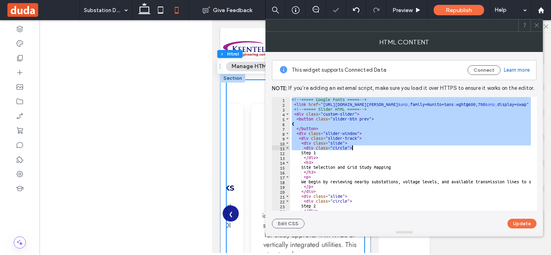
type textarea "**********"
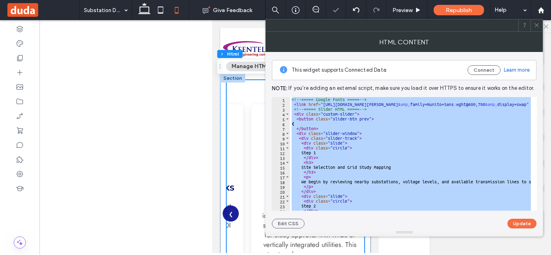
paste textarea "Cursor at row 209"
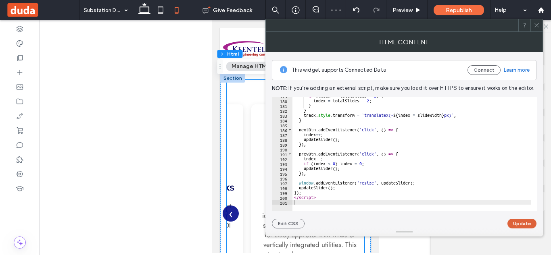
click at [521, 227] on button "Update" at bounding box center [521, 224] width 29 height 10
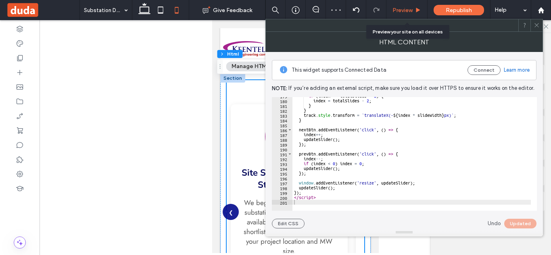
click at [410, 10] on span "Preview" at bounding box center [402, 10] width 20 height 7
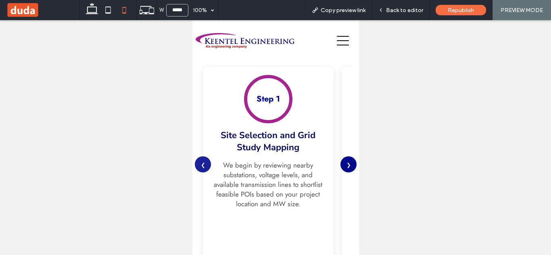
click at [341, 166] on button "❯" at bounding box center [348, 164] width 16 height 16
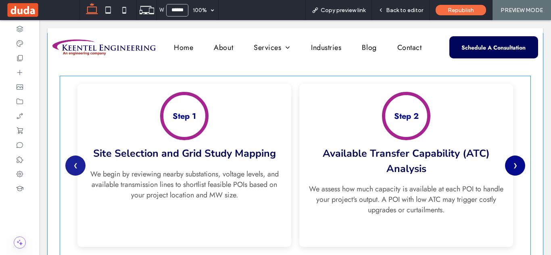
click at [512, 160] on button "❯" at bounding box center [515, 166] width 20 height 20
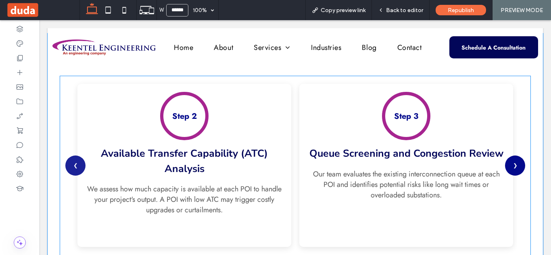
click at [512, 160] on button "❯" at bounding box center [515, 166] width 20 height 20
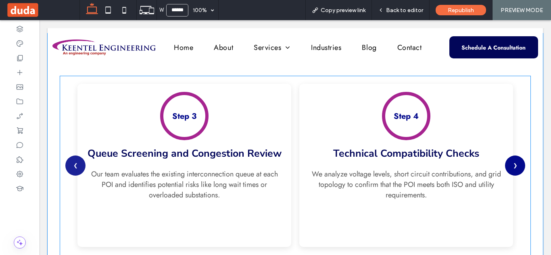
click at [512, 160] on button "❯" at bounding box center [515, 166] width 20 height 20
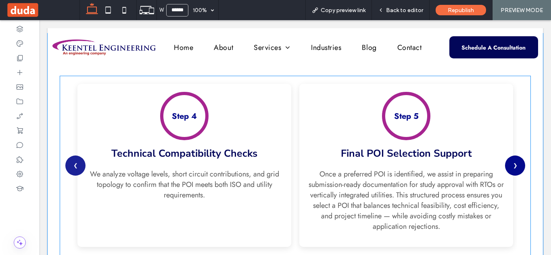
click at [512, 160] on button "❯" at bounding box center [515, 166] width 20 height 20
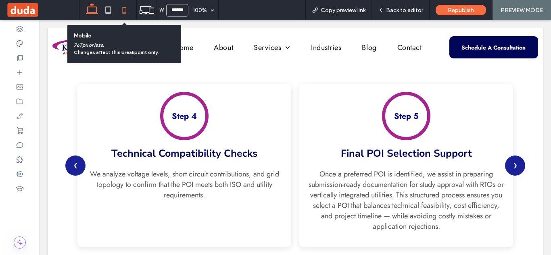
click at [125, 10] on icon at bounding box center [124, 10] width 16 height 16
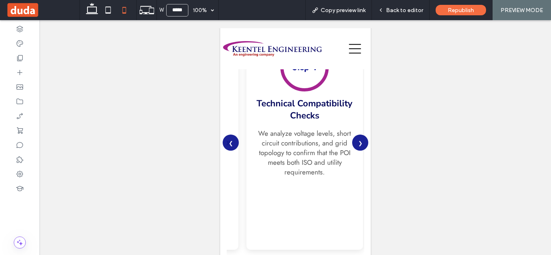
scroll to position [1041, 0]
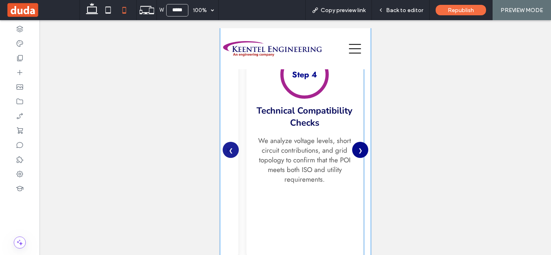
click at [355, 147] on button "❯" at bounding box center [360, 150] width 16 height 16
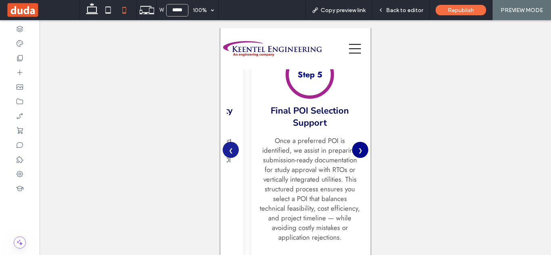
click at [355, 147] on button "❯" at bounding box center [360, 150] width 16 height 16
click at [354, 151] on button "❯" at bounding box center [360, 150] width 16 height 16
click at [234, 149] on button "❮" at bounding box center [230, 150] width 16 height 16
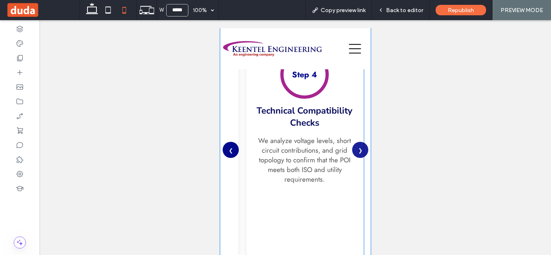
click at [234, 149] on button "❮" at bounding box center [230, 150] width 16 height 16
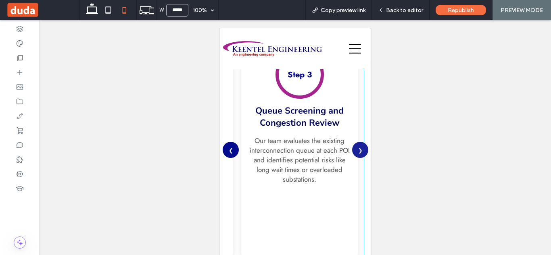
click at [234, 149] on button "❮" at bounding box center [230, 150] width 16 height 16
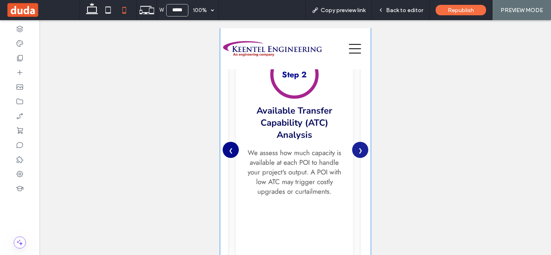
click at [234, 149] on button "❮" at bounding box center [230, 150] width 16 height 16
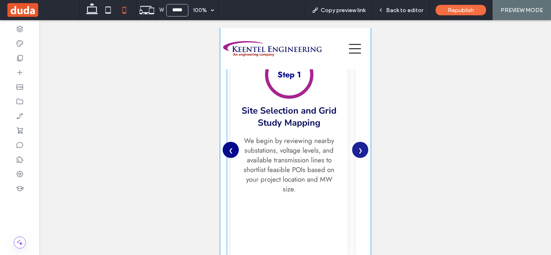
click at [234, 149] on button "❮" at bounding box center [230, 150] width 16 height 16
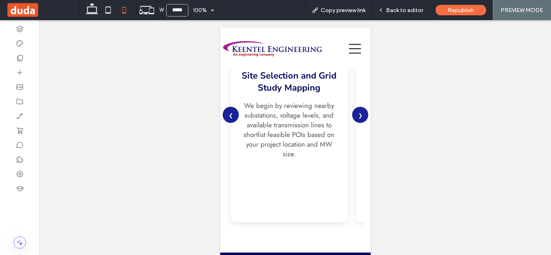
scroll to position [1073, 0]
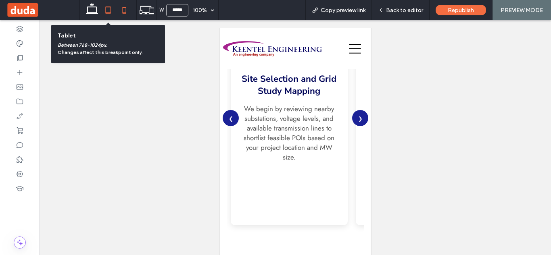
click at [108, 15] on icon at bounding box center [108, 10] width 16 height 16
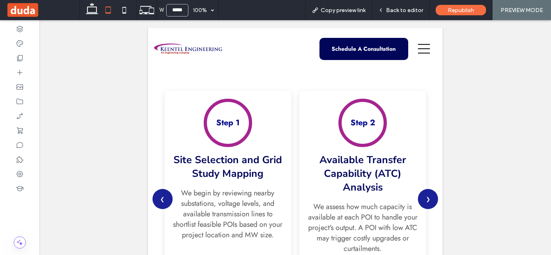
scroll to position [734, 0]
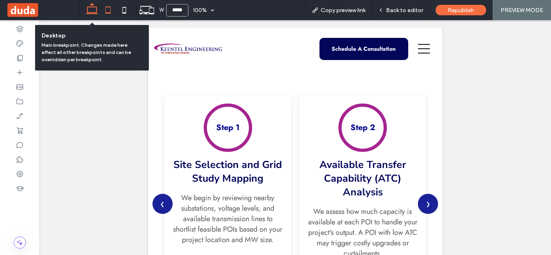
click at [95, 8] on icon at bounding box center [92, 10] width 16 height 16
type input "******"
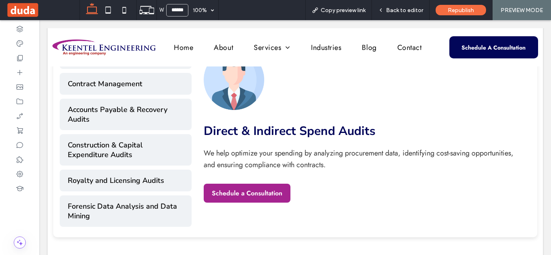
scroll to position [386, 0]
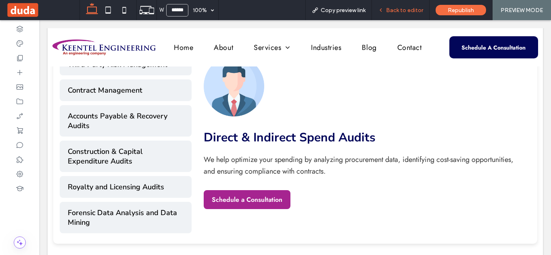
click at [403, 8] on span "Back to editor" at bounding box center [404, 10] width 37 height 7
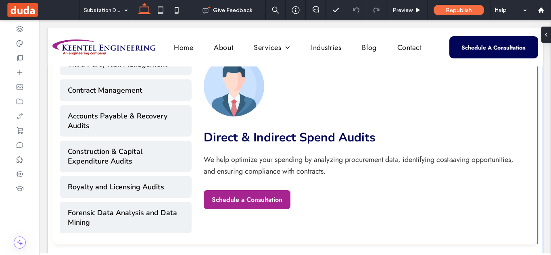
click at [269, 121] on div "Direct & Indirect Spend Audits We help optimize your spending by analyzing proc…" at bounding box center [361, 133] width 315 height 154
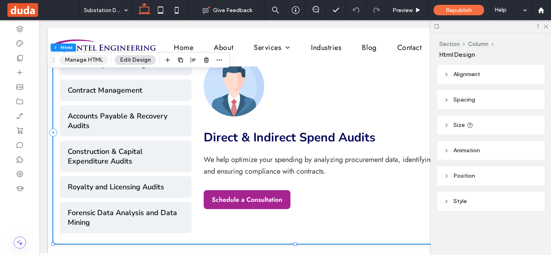
click at [91, 59] on button "Manage HTML" at bounding box center [84, 60] width 48 height 10
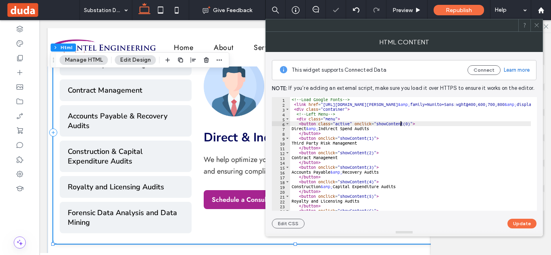
click at [401, 121] on div "<!-- Load Google Fonts --> < link href = "https://fonts.googleapis.com/css2?fam…" at bounding box center [481, 155] width 383 height 117
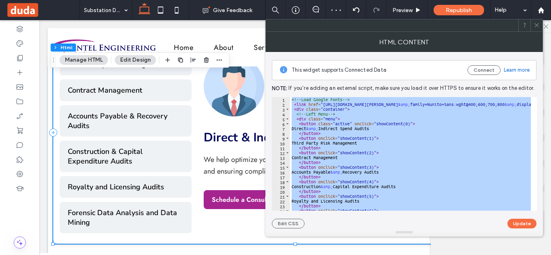
paste textarea "Cursor at row 247"
type textarea "*********"
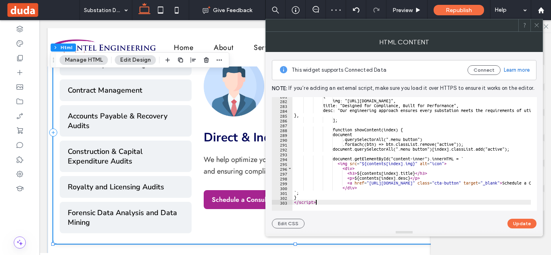
scroll to position [1358, 0]
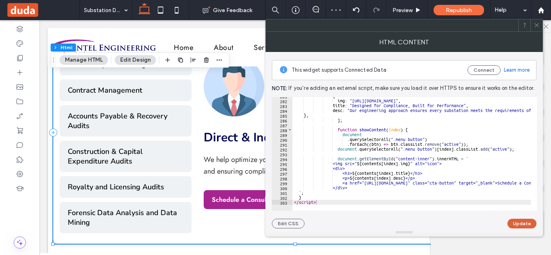
click at [517, 226] on button "Update" at bounding box center [521, 224] width 29 height 10
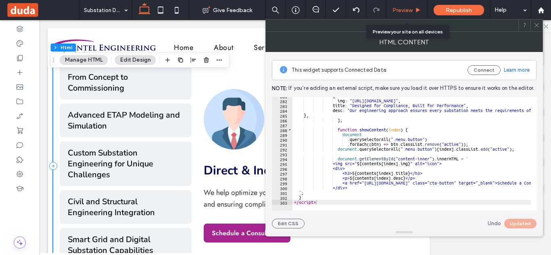
click at [404, 10] on span "Preview" at bounding box center [402, 10] width 20 height 7
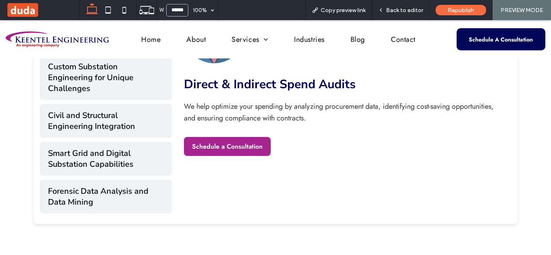
scroll to position [468, 0]
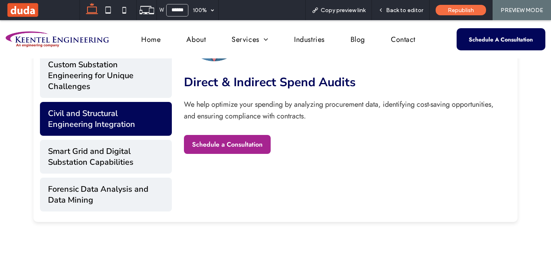
click at [150, 115] on button "Civil and Structural Engineering Integration" at bounding box center [106, 119] width 132 height 34
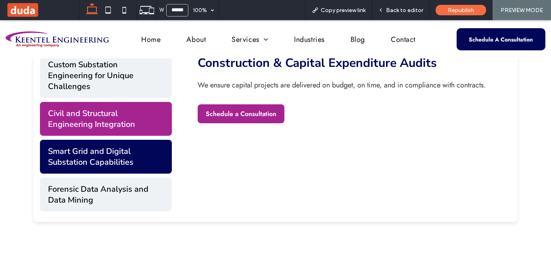
click at [135, 172] on button "Smart Grid and Digital Substation Capabilities" at bounding box center [106, 157] width 132 height 34
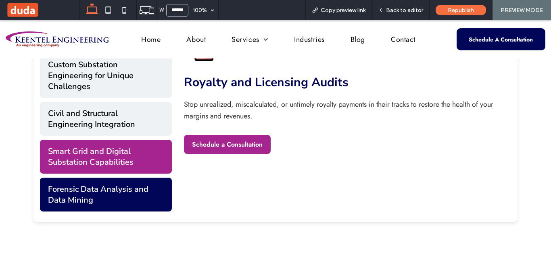
click at [136, 193] on button "Forensic Data Analysis and Data Mining" at bounding box center [106, 195] width 132 height 34
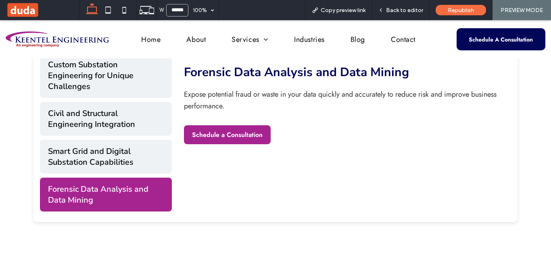
click at [132, 139] on div "Substation Design and Interconnection Engineering From Concept to Commissioning…" at bounding box center [106, 78] width 132 height 276
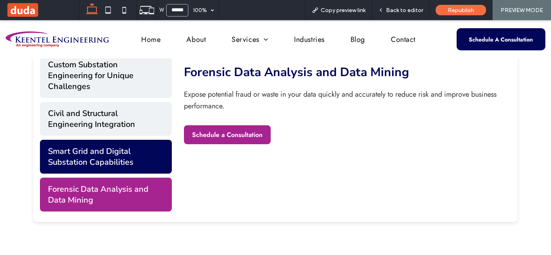
click at [132, 148] on button "Smart Grid and Digital Substation Capabilities" at bounding box center [106, 157] width 132 height 34
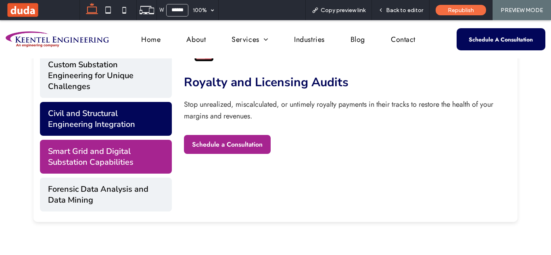
click at [133, 135] on button "Civil and Structural Engineering Integration" at bounding box center [106, 119] width 132 height 34
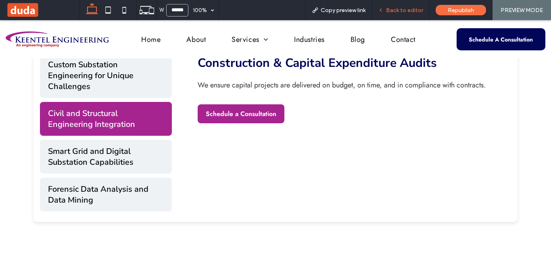
click at [392, 11] on span "Back to editor" at bounding box center [404, 10] width 37 height 7
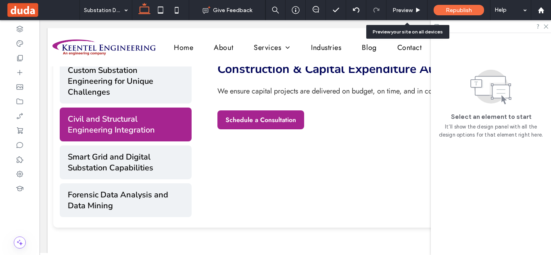
scroll to position [467, 0]
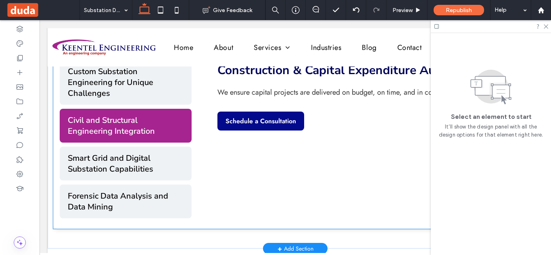
click at [237, 117] on link "Schedule a Consultation" at bounding box center [260, 121] width 87 height 19
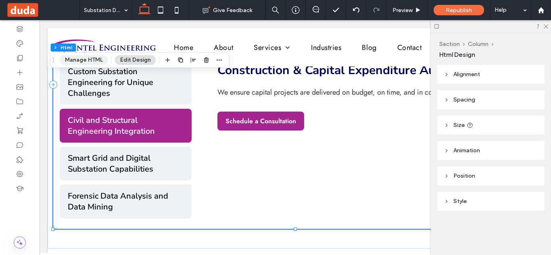
click at [96, 58] on button "Manage HTML" at bounding box center [84, 60] width 48 height 10
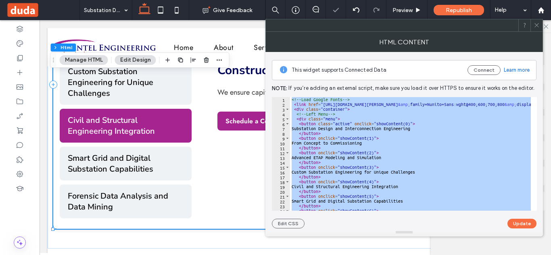
paste textarea "Cursor at row 277"
type textarea "*********"
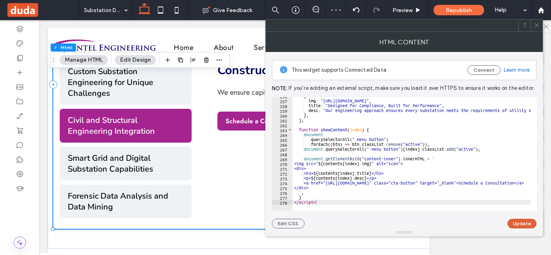
click at [515, 221] on button "Update" at bounding box center [521, 224] width 29 height 10
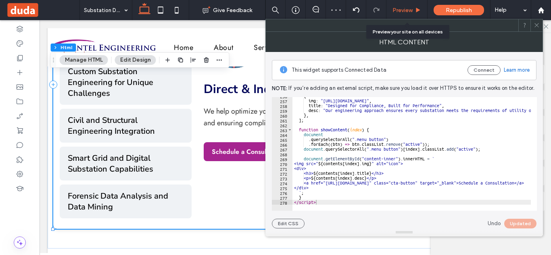
click at [405, 8] on span "Preview" at bounding box center [402, 10] width 20 height 7
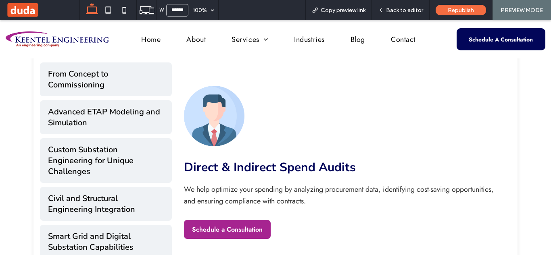
scroll to position [385, 0]
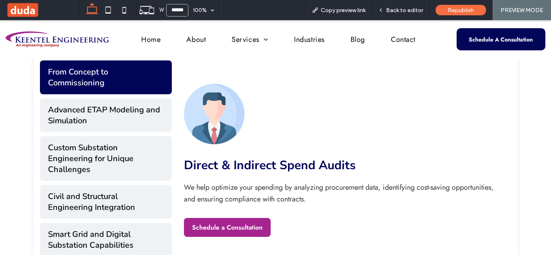
click at [146, 83] on button "From Concept to Commissioning" at bounding box center [106, 77] width 132 height 34
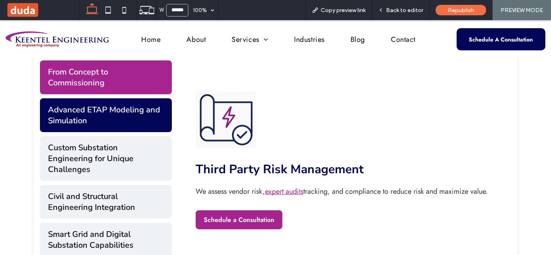
click at [123, 119] on button "Advanced ETAP Modeling and Simulation" at bounding box center [106, 115] width 132 height 34
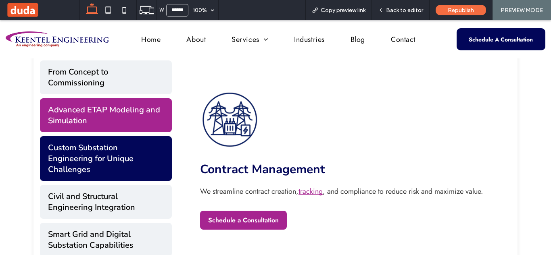
click at [129, 161] on button "Custom Substation Engineering for Unique Challenges" at bounding box center [106, 158] width 132 height 45
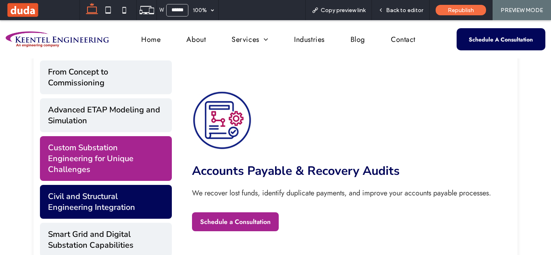
click at [127, 212] on button "Civil and Structural Engineering Integration" at bounding box center [106, 202] width 132 height 34
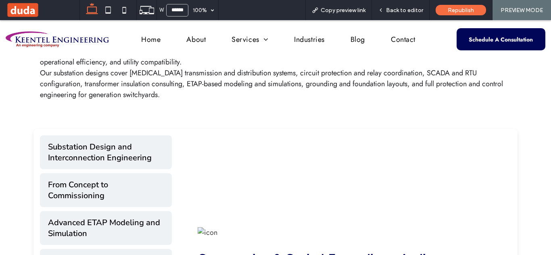
scroll to position [311, 0]
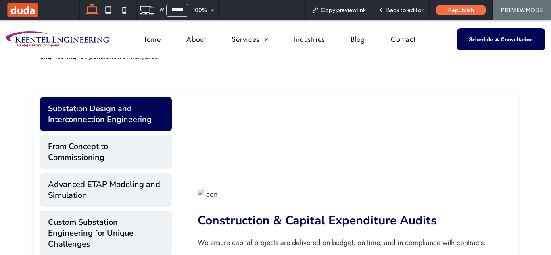
click at [139, 114] on button "Substation Design and Interconnection Engineering" at bounding box center [106, 114] width 132 height 34
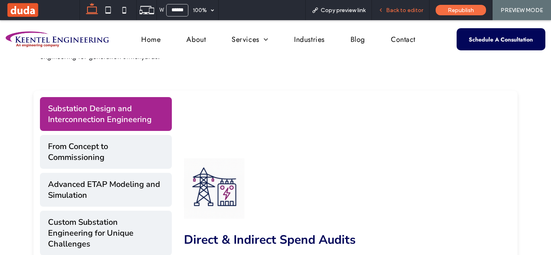
click at [404, 8] on span "Back to editor" at bounding box center [404, 10] width 37 height 7
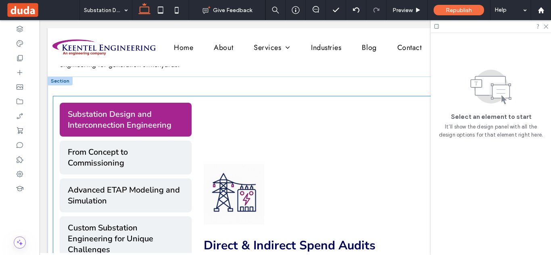
click at [292, 130] on div "Direct & Indirect Spend Audits We help optimize your spending by analyzing proc…" at bounding box center [360, 241] width 339 height 276
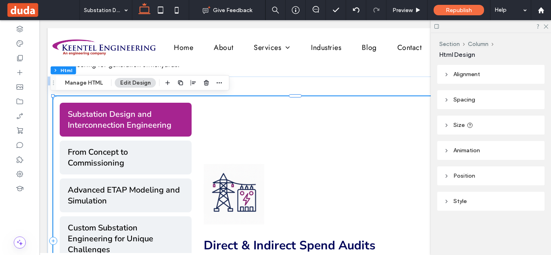
click at [319, 165] on div "Direct & Indirect Spend Audits We help optimize your spending by analyzing proc…" at bounding box center [361, 241] width 315 height 154
click at [92, 85] on button "Manage HTML" at bounding box center [84, 83] width 48 height 10
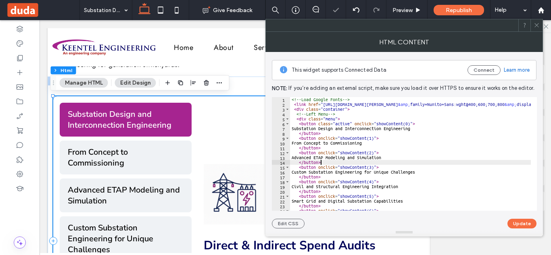
type textarea "**********"
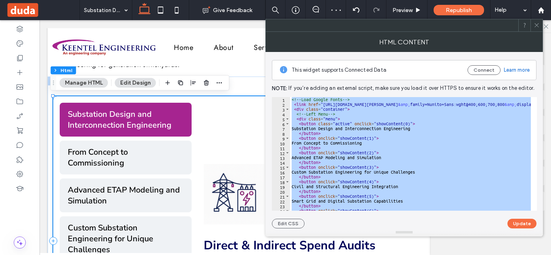
paste textarea "Cursor at row 267"
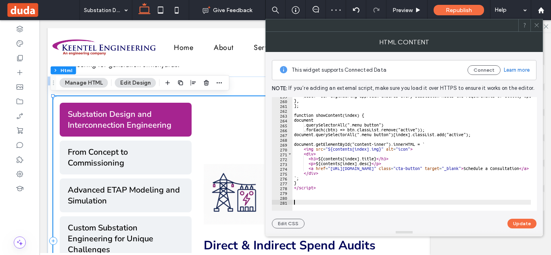
scroll to position [1252, 0]
type textarea "**********"
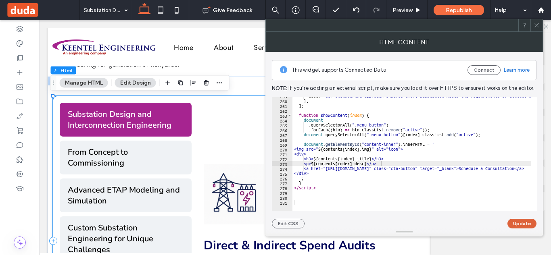
click at [526, 224] on button "Update" at bounding box center [521, 224] width 29 height 10
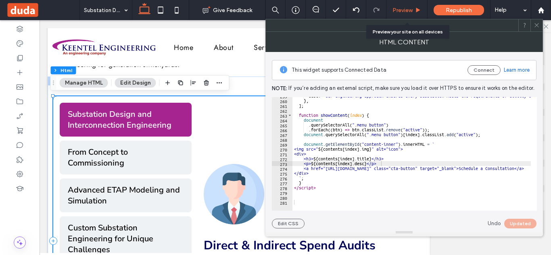
click at [407, 12] on span "Preview" at bounding box center [402, 10] width 20 height 7
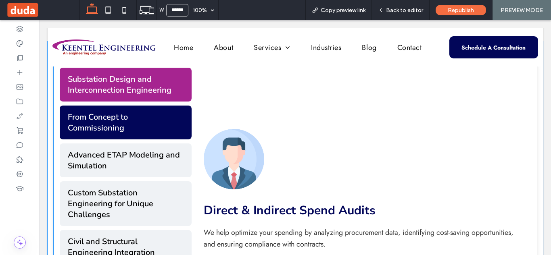
click at [109, 115] on button "From Concept to Commissioning" at bounding box center [126, 123] width 132 height 34
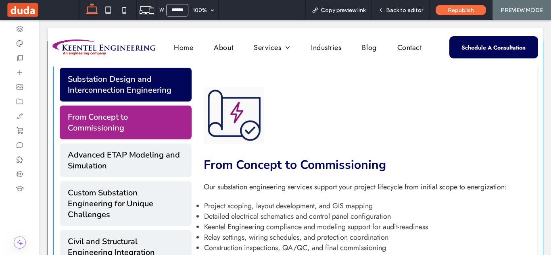
click at [147, 86] on button "Substation Design and Interconnection Engineering" at bounding box center [126, 85] width 132 height 34
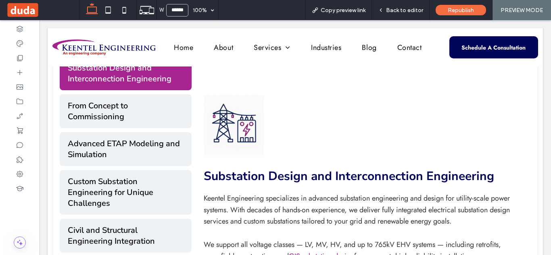
scroll to position [382, 0]
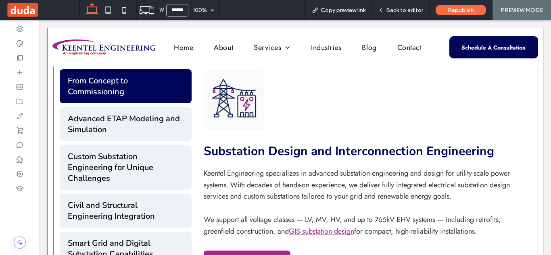
click at [164, 96] on button "From Concept to Commissioning" at bounding box center [126, 86] width 132 height 34
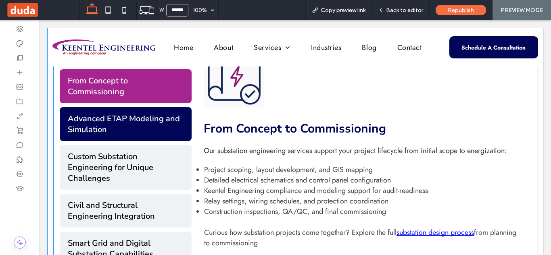
click at [154, 131] on button "Advanced ETAP Modeling and Simulation" at bounding box center [126, 124] width 132 height 34
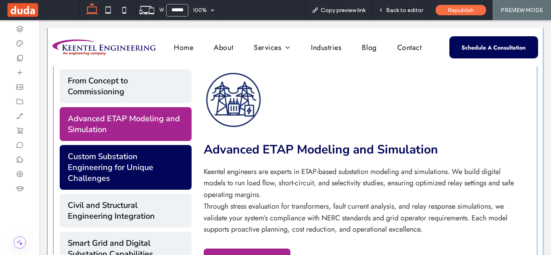
click at [156, 164] on button "Custom Substation Engineering for Unique Challenges" at bounding box center [126, 167] width 132 height 45
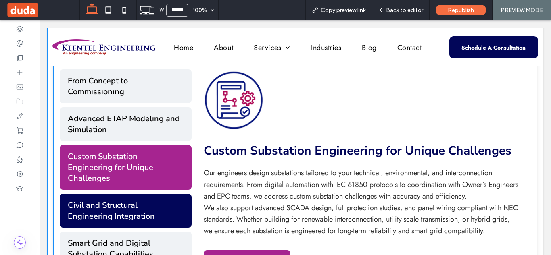
click at [156, 202] on button "Civil and Structural Engineering Integration" at bounding box center [126, 211] width 132 height 34
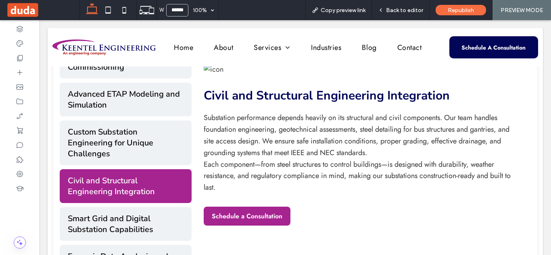
scroll to position [457, 0]
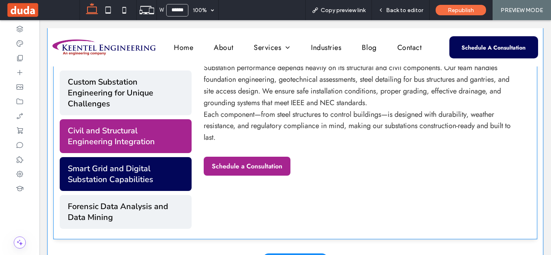
click at [164, 174] on button "Smart Grid and Digital Substation Capabilities" at bounding box center [126, 174] width 132 height 34
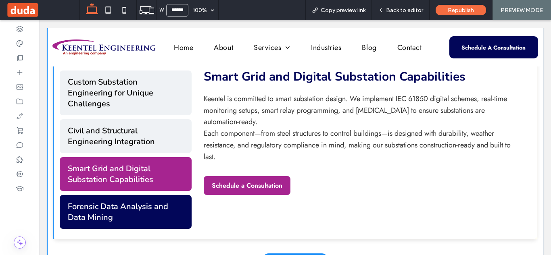
click at [158, 201] on button "Forensic Data Analysis and Data Mining" at bounding box center [126, 212] width 132 height 34
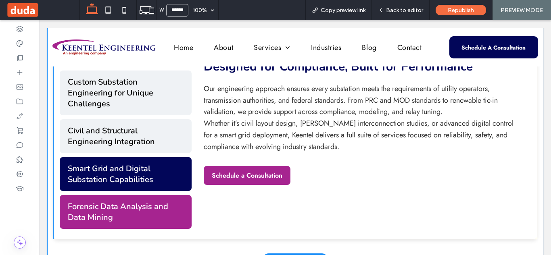
click at [156, 176] on button "Smart Grid and Digital Substation Capabilities" at bounding box center [126, 174] width 132 height 34
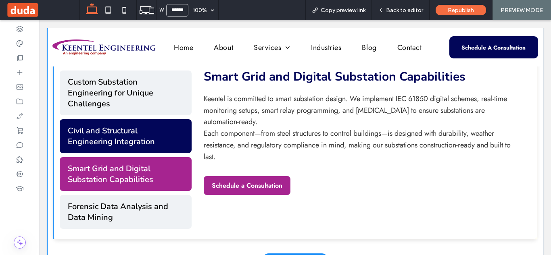
click at [154, 145] on button "Civil and Structural Engineering Integration" at bounding box center [126, 136] width 132 height 34
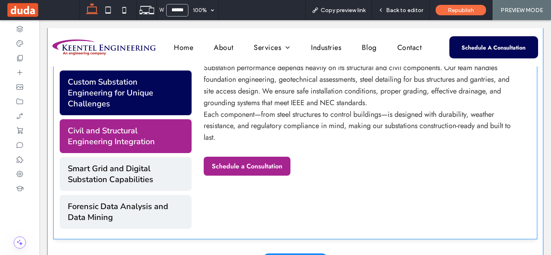
click at [157, 114] on button "Custom Substation Engineering for Unique Challenges" at bounding box center [126, 93] width 132 height 45
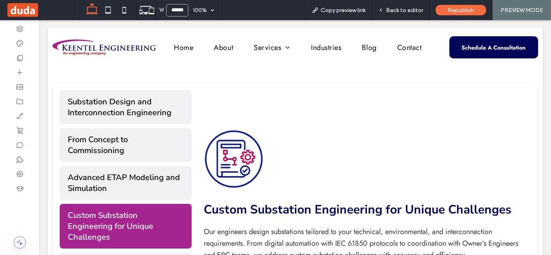
scroll to position [321, 0]
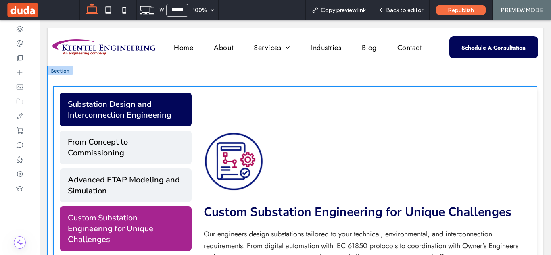
click at [182, 110] on button "Substation Design and Interconnection Engineering" at bounding box center [126, 110] width 132 height 34
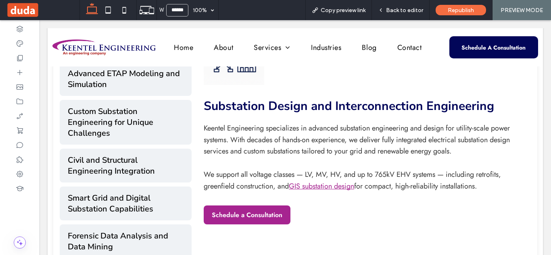
scroll to position [429, 0]
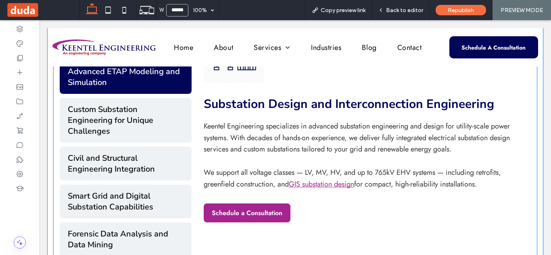
click at [104, 72] on button "Advanced ETAP Modeling and Simulation" at bounding box center [126, 77] width 132 height 34
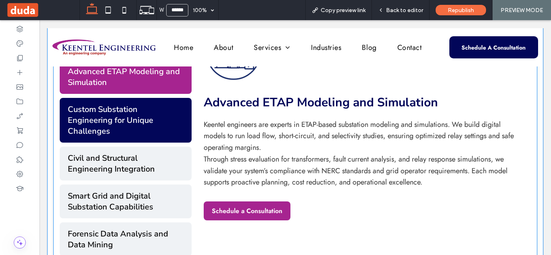
click at [145, 122] on button "Custom Substation Engineering for Unique Challenges" at bounding box center [126, 120] width 132 height 45
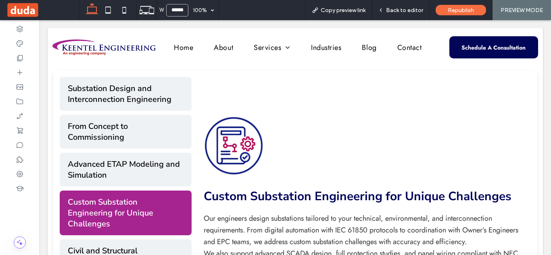
scroll to position [335, 0]
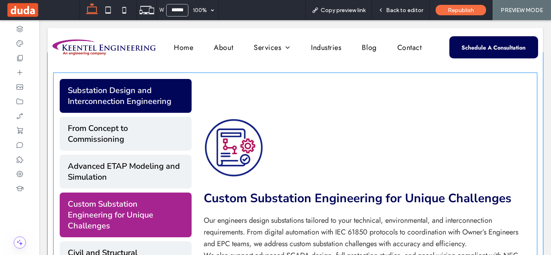
click at [110, 108] on button "Substation Design and Interconnection Engineering" at bounding box center [126, 96] width 132 height 34
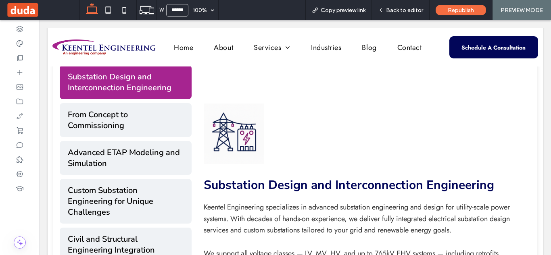
scroll to position [350, 0]
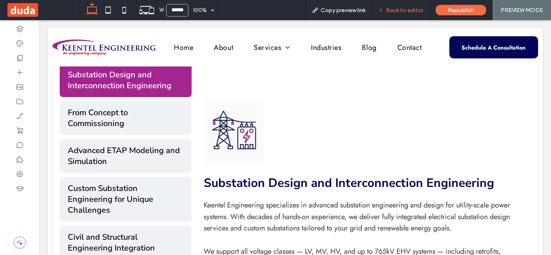
click at [413, 12] on span "Back to editor" at bounding box center [404, 10] width 37 height 7
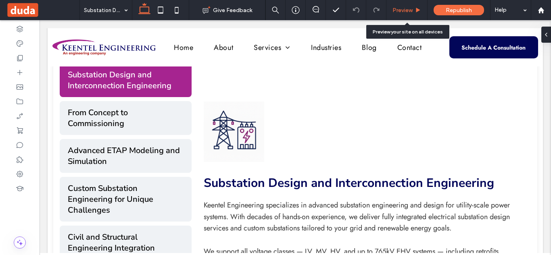
click at [409, 12] on span "Preview" at bounding box center [402, 10] width 20 height 7
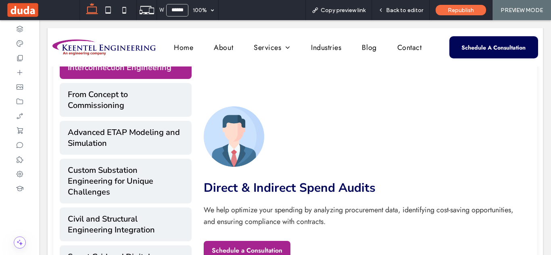
scroll to position [366, 0]
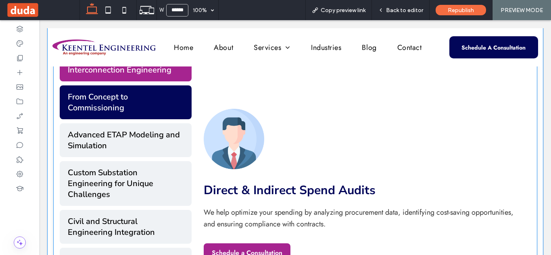
click at [134, 92] on button "From Concept to Commissioning" at bounding box center [126, 102] width 132 height 34
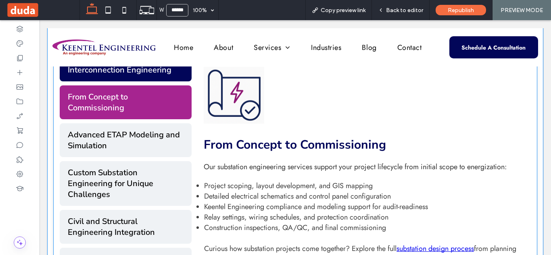
click at [144, 74] on button "Substation Design and Interconnection Engineering" at bounding box center [126, 65] width 132 height 34
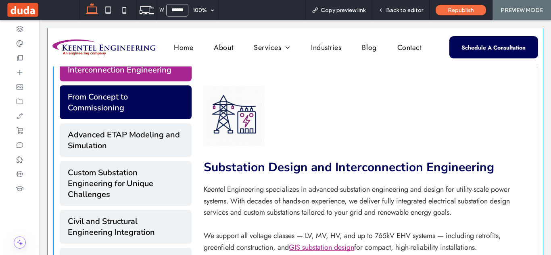
click at [149, 106] on button "From Concept to Commissioning" at bounding box center [126, 102] width 132 height 34
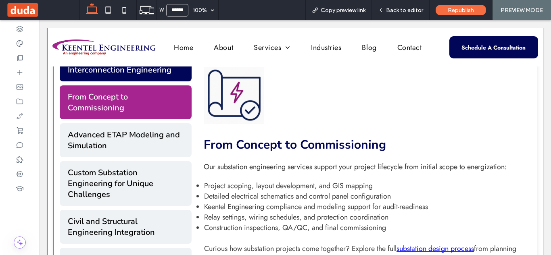
click at [151, 79] on button "Substation Design and Interconnection Engineering" at bounding box center [126, 65] width 132 height 34
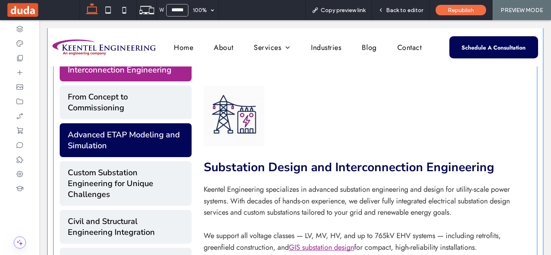
click at [156, 128] on button "Advanced ETAP Modeling and Simulation" at bounding box center [126, 140] width 132 height 34
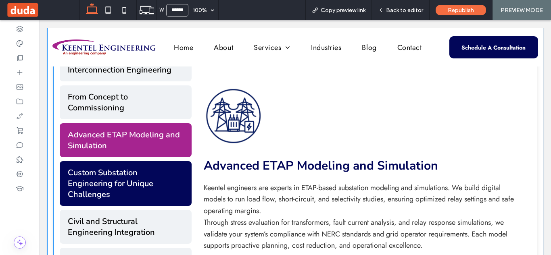
click at [154, 165] on button "Custom Substation Engineering for Unique Challenges" at bounding box center [126, 183] width 132 height 45
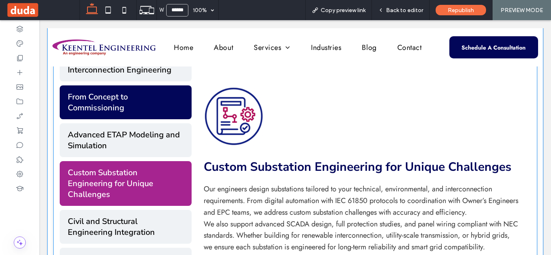
click at [153, 107] on button "From Concept to Commissioning" at bounding box center [126, 102] width 132 height 34
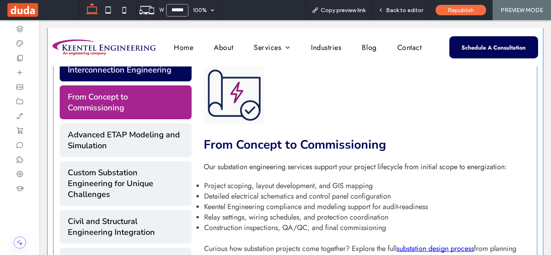
click at [155, 75] on button "Substation Design and Interconnection Engineering" at bounding box center [126, 65] width 132 height 34
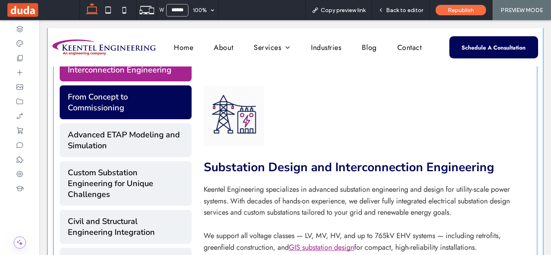
click at [160, 104] on button "From Concept to Commissioning" at bounding box center [126, 102] width 132 height 34
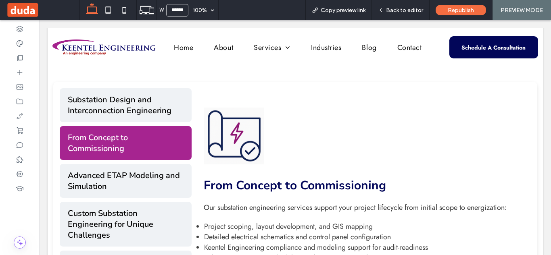
scroll to position [316, 0]
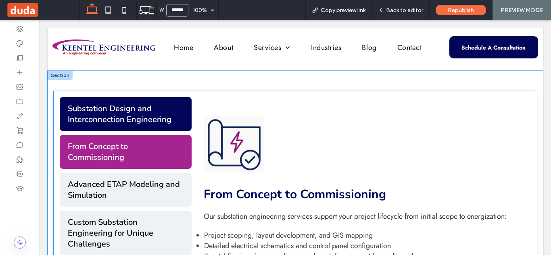
click at [136, 110] on button "Substation Design and Interconnection Engineering" at bounding box center [126, 114] width 132 height 34
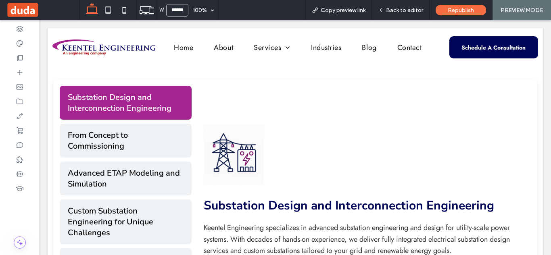
scroll to position [332, 0]
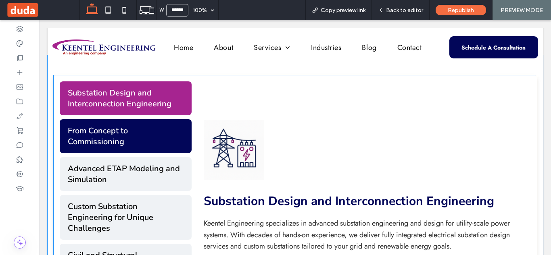
click at [122, 134] on button "From Concept to Commissioning" at bounding box center [126, 136] width 132 height 34
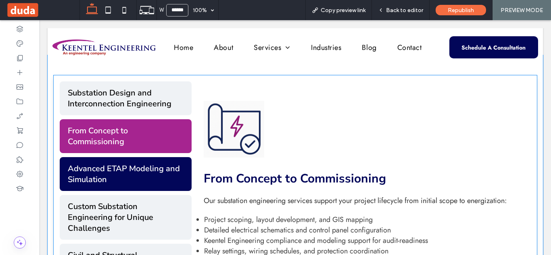
click at [144, 173] on button "Advanced ETAP Modeling and Simulation" at bounding box center [126, 174] width 132 height 34
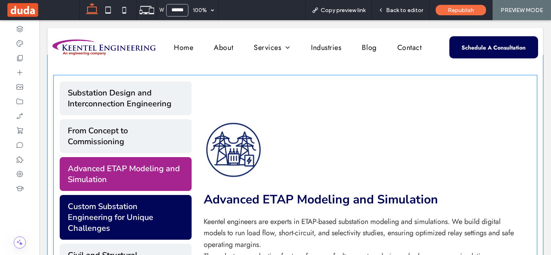
click at [139, 204] on button "Custom Substation Engineering for Unique Challenges" at bounding box center [126, 217] width 132 height 45
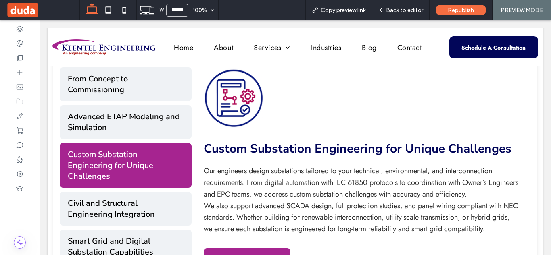
scroll to position [382, 0]
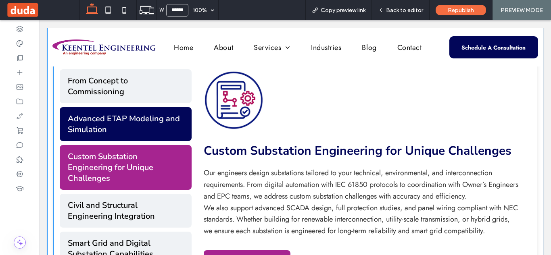
click at [144, 126] on button "Advanced ETAP Modeling and Simulation" at bounding box center [126, 124] width 132 height 34
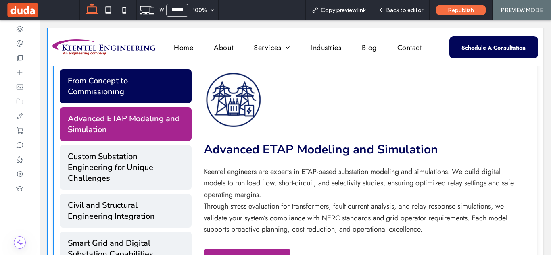
click at [142, 82] on button "From Concept to Commissioning" at bounding box center [126, 86] width 132 height 34
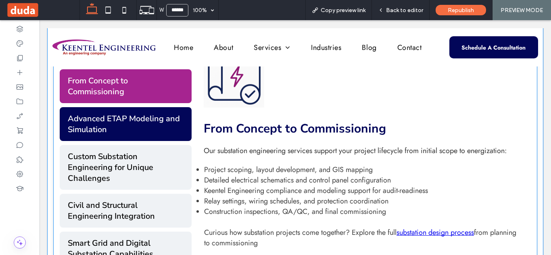
click at [135, 133] on button "Advanced ETAP Modeling and Simulation" at bounding box center [126, 124] width 132 height 34
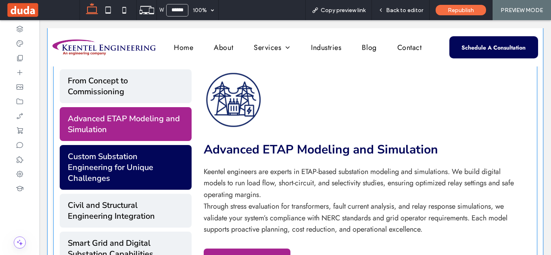
click at [132, 158] on button "Custom Substation Engineering for Unique Challenges" at bounding box center [126, 167] width 132 height 45
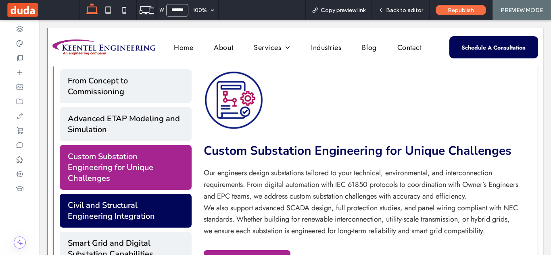
click at [128, 208] on button "Civil and Structural Engineering Integration" at bounding box center [126, 211] width 132 height 34
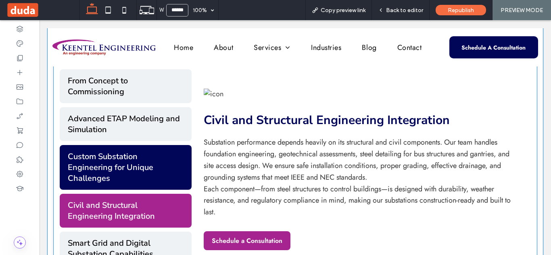
click at [126, 177] on button "Custom Substation Engineering for Unique Challenges" at bounding box center [126, 167] width 132 height 45
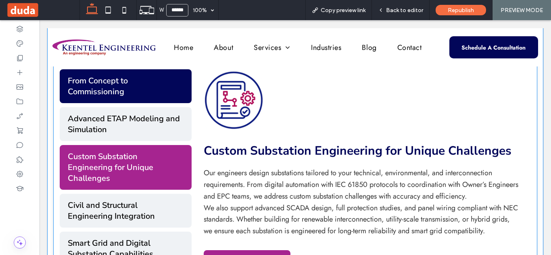
click at [106, 93] on button "From Concept to Commissioning" at bounding box center [126, 86] width 132 height 34
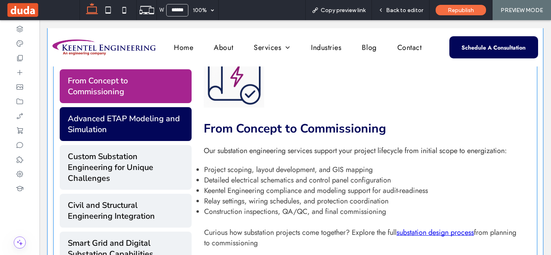
click at [117, 132] on button "Advanced ETAP Modeling and Simulation" at bounding box center [126, 124] width 132 height 34
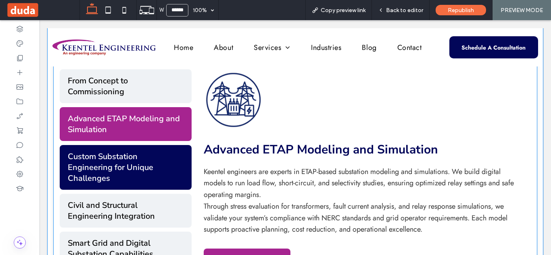
click at [126, 160] on button "Custom Substation Engineering for Unique Challenges" at bounding box center [126, 167] width 132 height 45
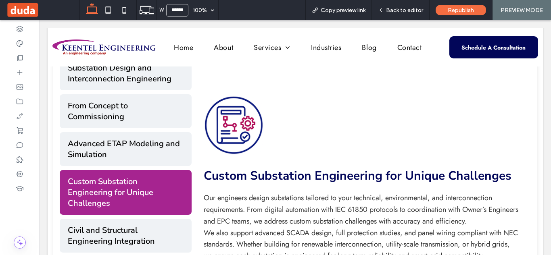
scroll to position [366, 0]
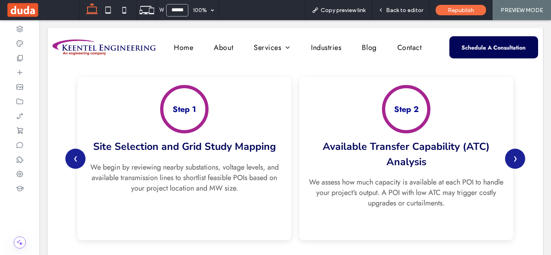
scroll to position [716, 0]
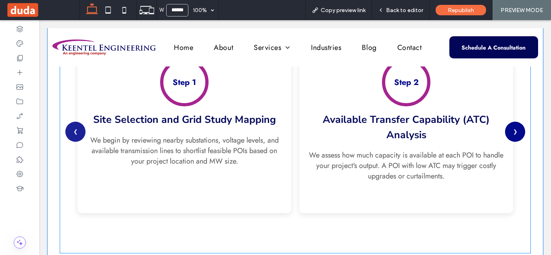
click at [506, 129] on button "❯" at bounding box center [515, 132] width 20 height 20
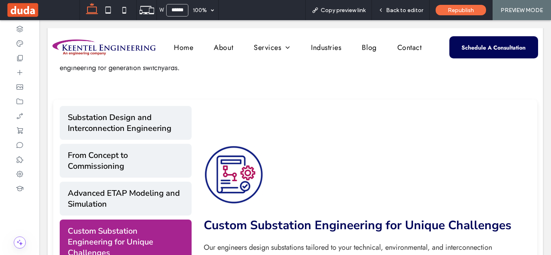
scroll to position [296, 0]
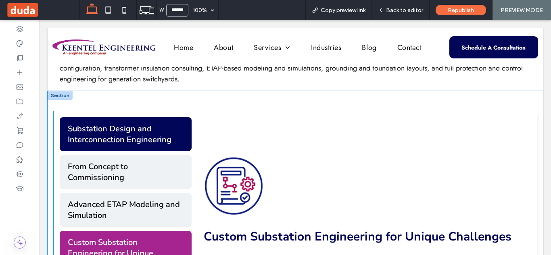
click at [152, 130] on button "Substation Design and Interconnection Engineering" at bounding box center [126, 134] width 132 height 34
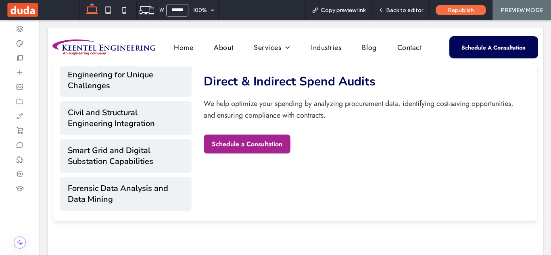
scroll to position [479, 0]
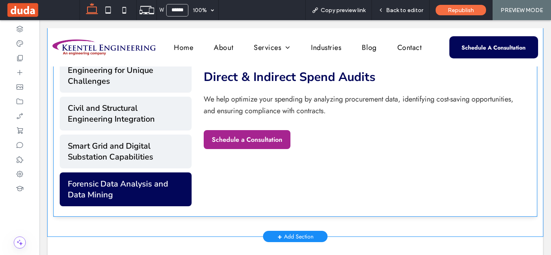
click at [150, 189] on button "Forensic Data Analysis and Data Mining" at bounding box center [126, 190] width 132 height 34
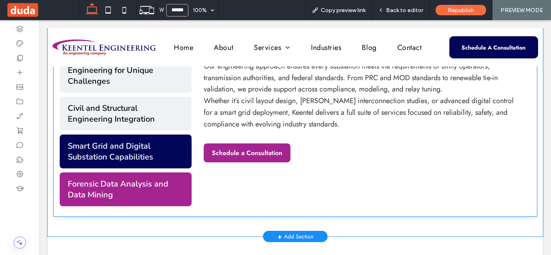
click at [151, 154] on button "Smart Grid and Digital Substation Capabilities" at bounding box center [126, 152] width 132 height 34
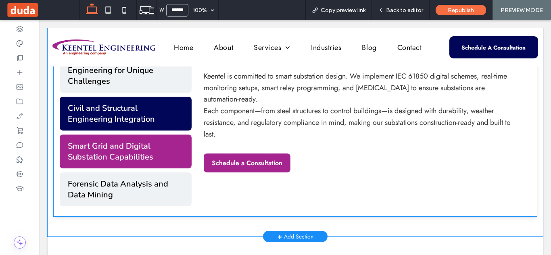
click at [155, 127] on button "Civil and Structural Engineering Integration" at bounding box center [126, 114] width 132 height 34
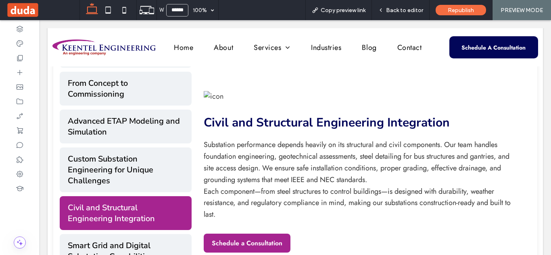
scroll to position [375, 0]
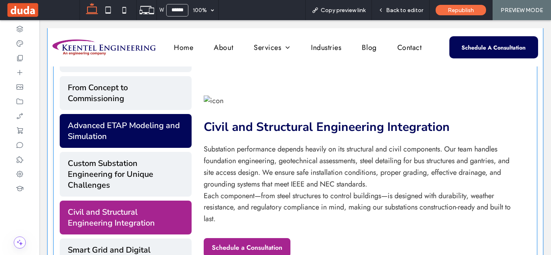
click at [144, 117] on button "Advanced ETAP Modeling and Simulation" at bounding box center [126, 131] width 132 height 34
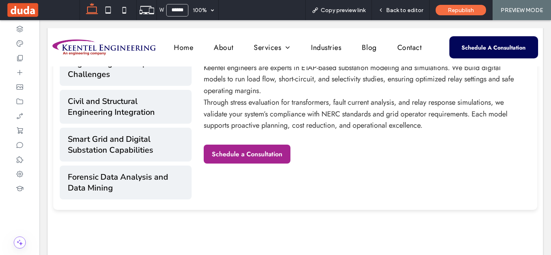
scroll to position [472, 0]
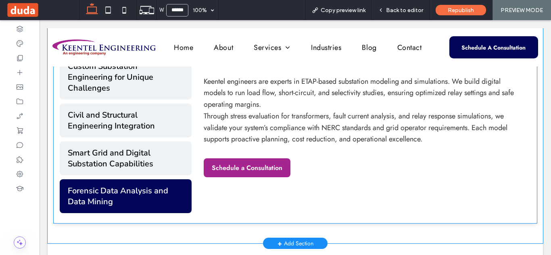
click at [144, 189] on button "Forensic Data Analysis and Data Mining" at bounding box center [126, 196] width 132 height 34
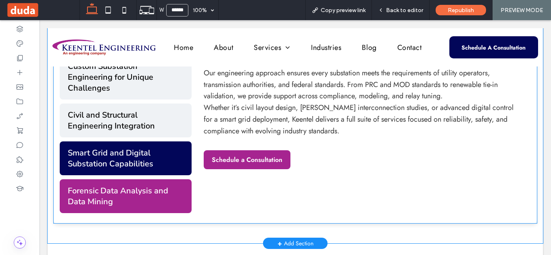
click at [147, 167] on button "Smart Grid and Digital Substation Capabilities" at bounding box center [126, 158] width 132 height 34
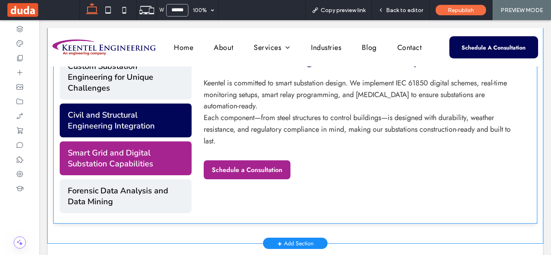
click at [146, 131] on button "Civil and Structural Engineering Integration" at bounding box center [126, 121] width 132 height 34
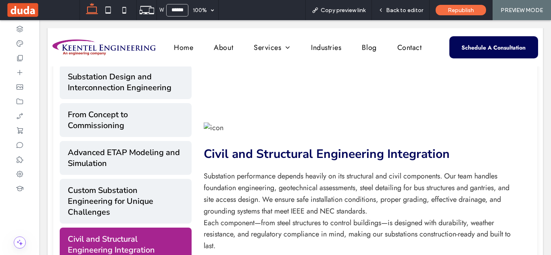
scroll to position [335, 0]
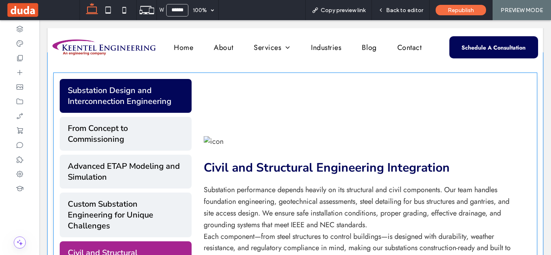
click at [153, 112] on button "Substation Design and Interconnection Engineering" at bounding box center [126, 96] width 132 height 34
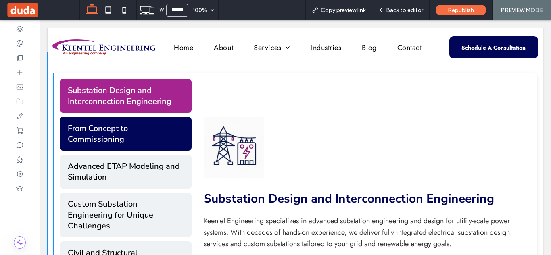
click at [126, 126] on button "From Concept to Commissioning" at bounding box center [126, 134] width 132 height 34
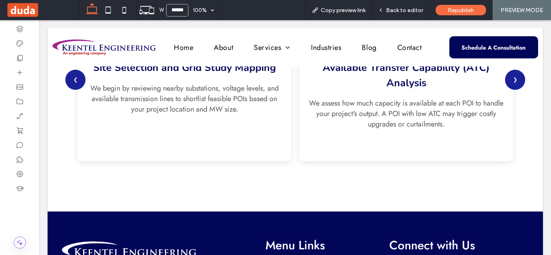
scroll to position [780, 0]
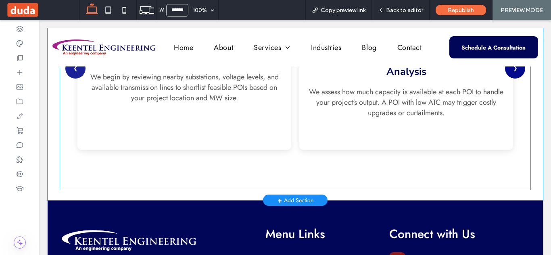
click at [508, 71] on button "❯" at bounding box center [515, 68] width 20 height 20
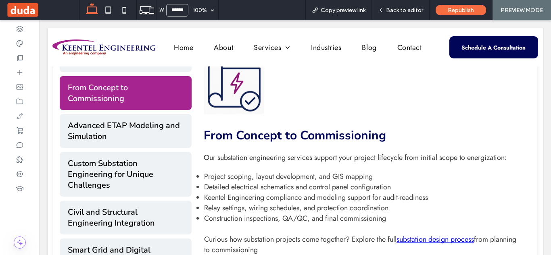
scroll to position [373, 0]
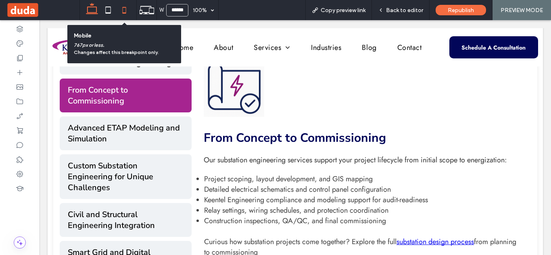
click at [123, 8] on use at bounding box center [125, 10] width 4 height 6
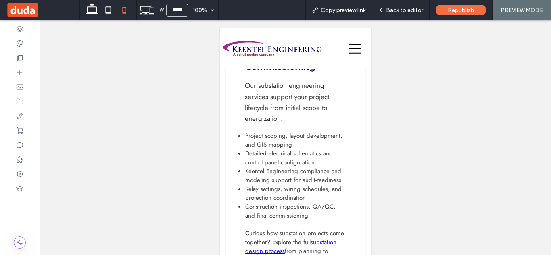
scroll to position [903, 0]
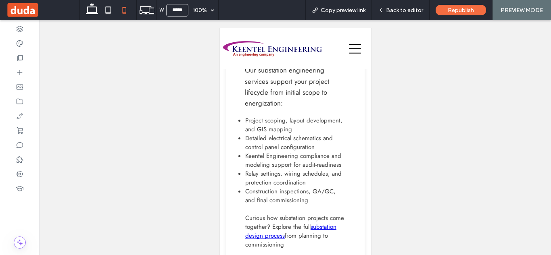
drag, startPoint x: 374, startPoint y: 74, endPoint x: 591, endPoint y: 150, distance: 230.1
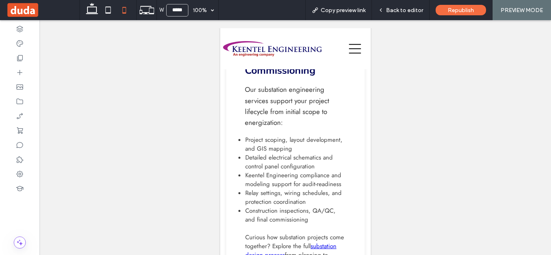
scroll to position [861, 0]
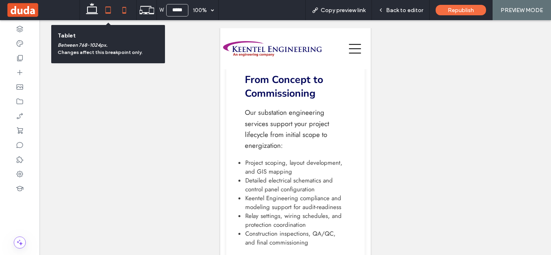
click at [108, 14] on icon at bounding box center [108, 10] width 16 height 16
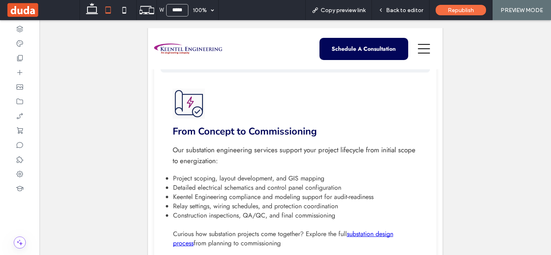
scroll to position [559, 0]
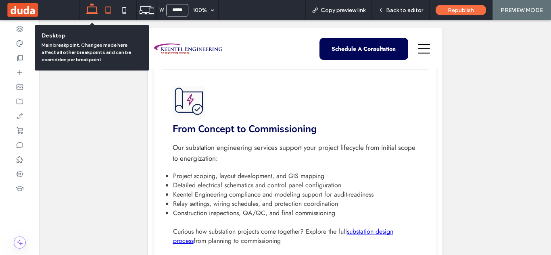
click at [90, 5] on icon at bounding box center [92, 10] width 16 height 16
type input "******"
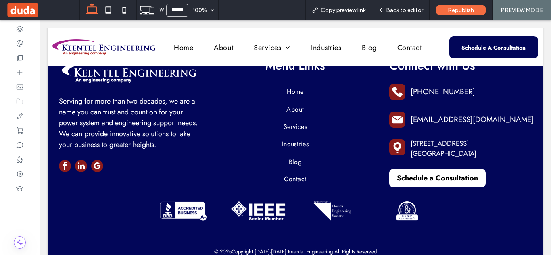
scroll to position [950, 0]
